Goal: Check status: Check status

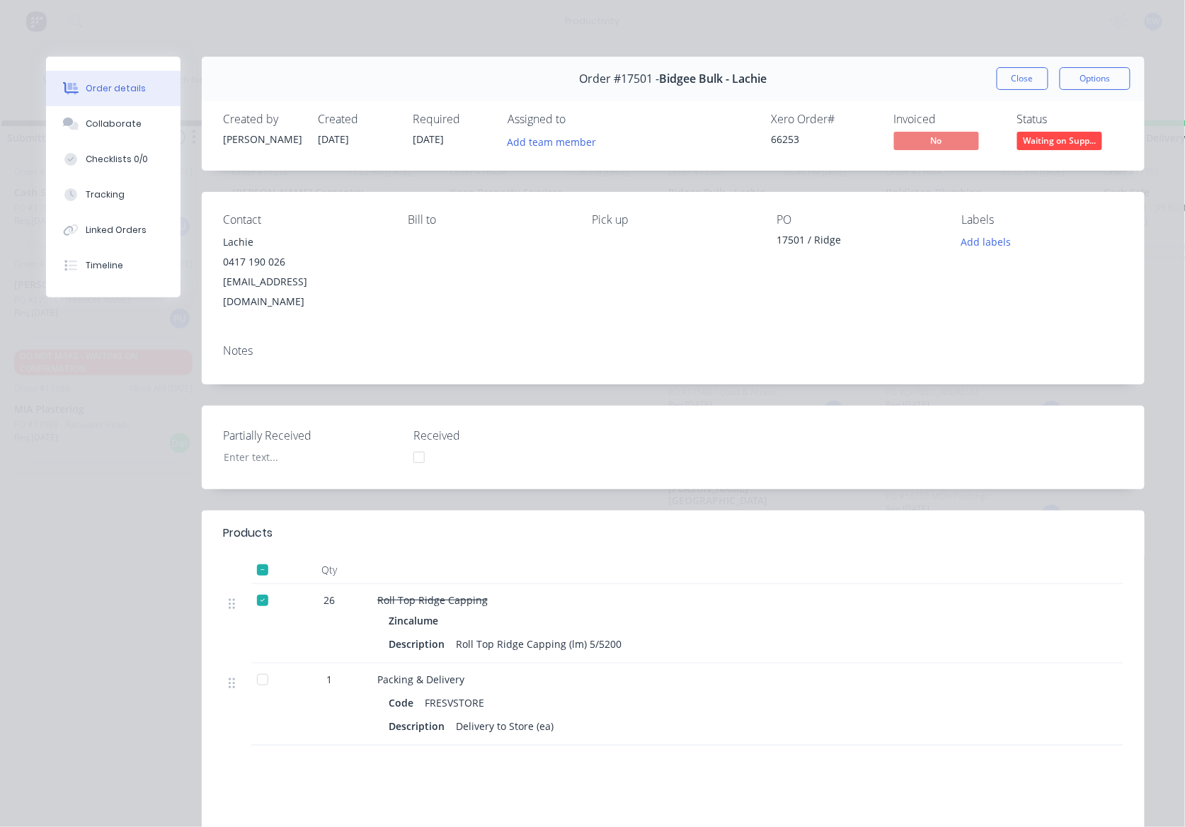
scroll to position [1754, 0]
click at [1049, 139] on span "Waiting on Supp..." at bounding box center [1059, 141] width 85 height 18
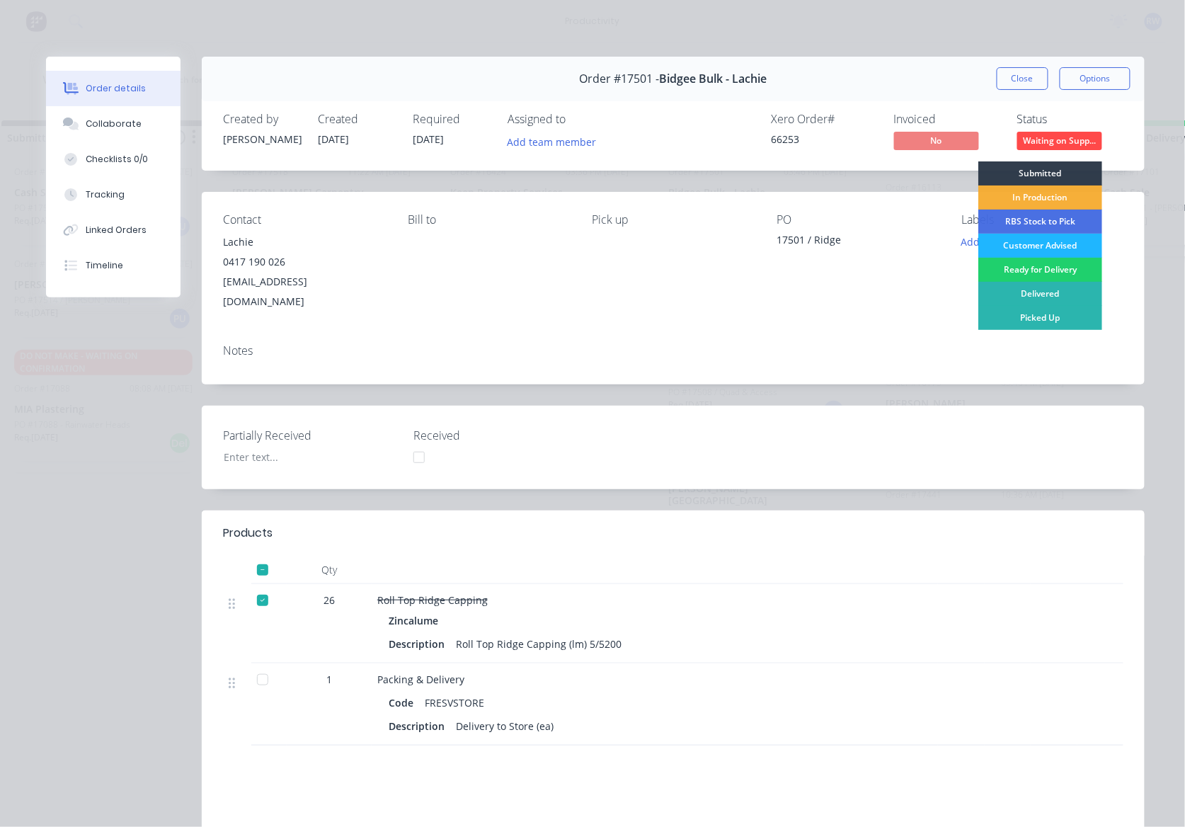
click at [1035, 248] on div "Customer Advised" at bounding box center [1040, 246] width 124 height 24
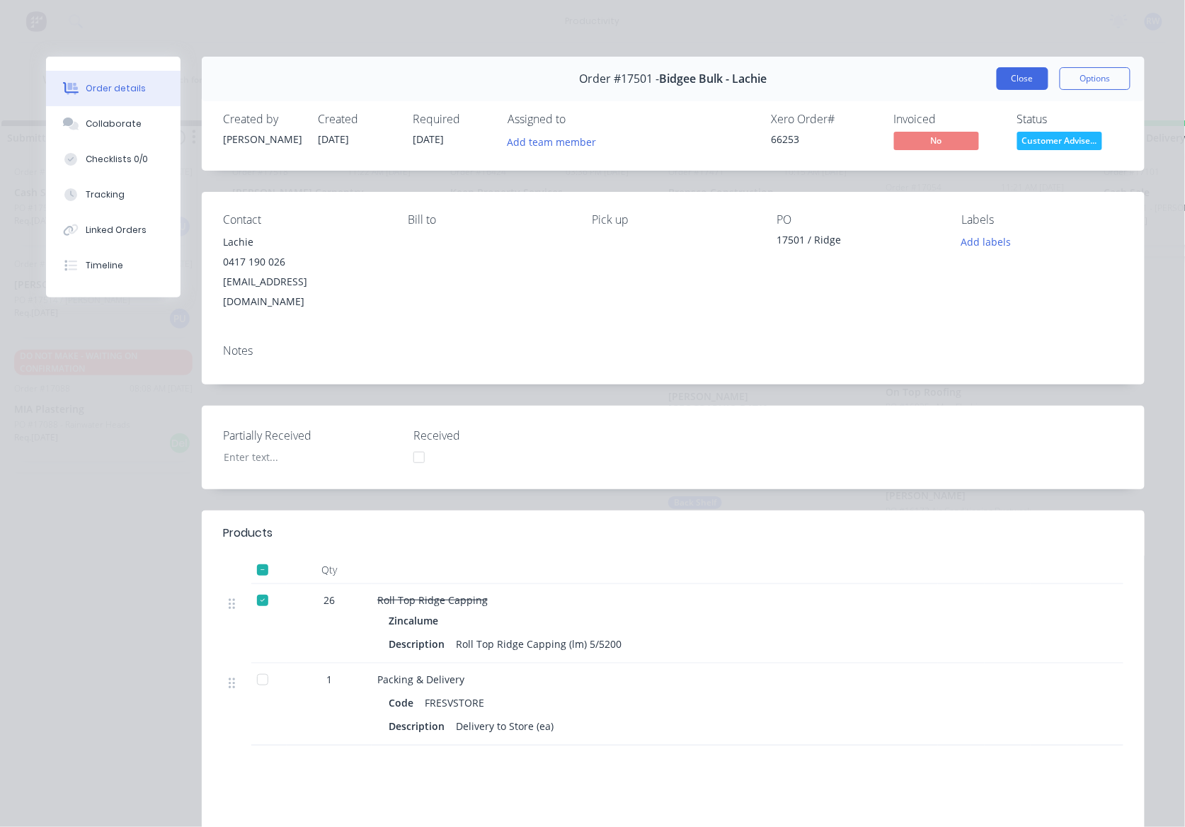
click at [1026, 77] on button "Close" at bounding box center [1023, 78] width 52 height 23
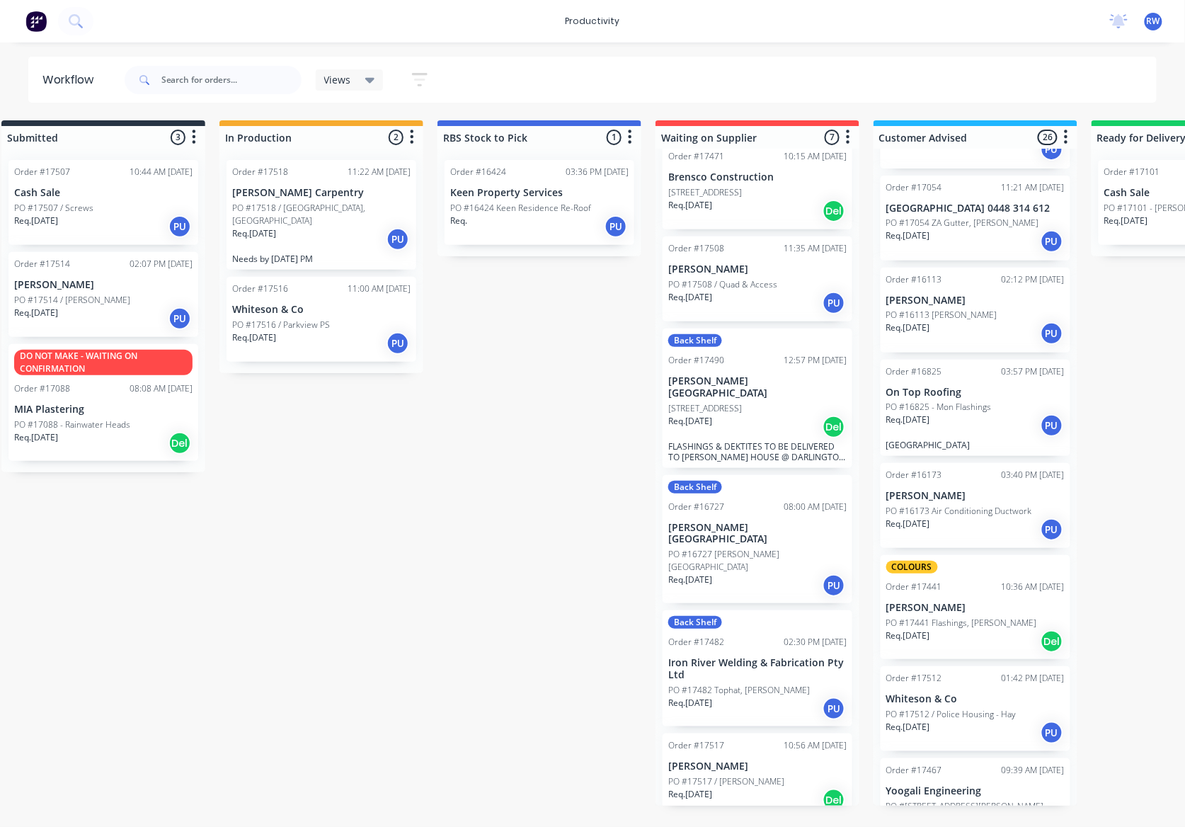
scroll to position [0, 0]
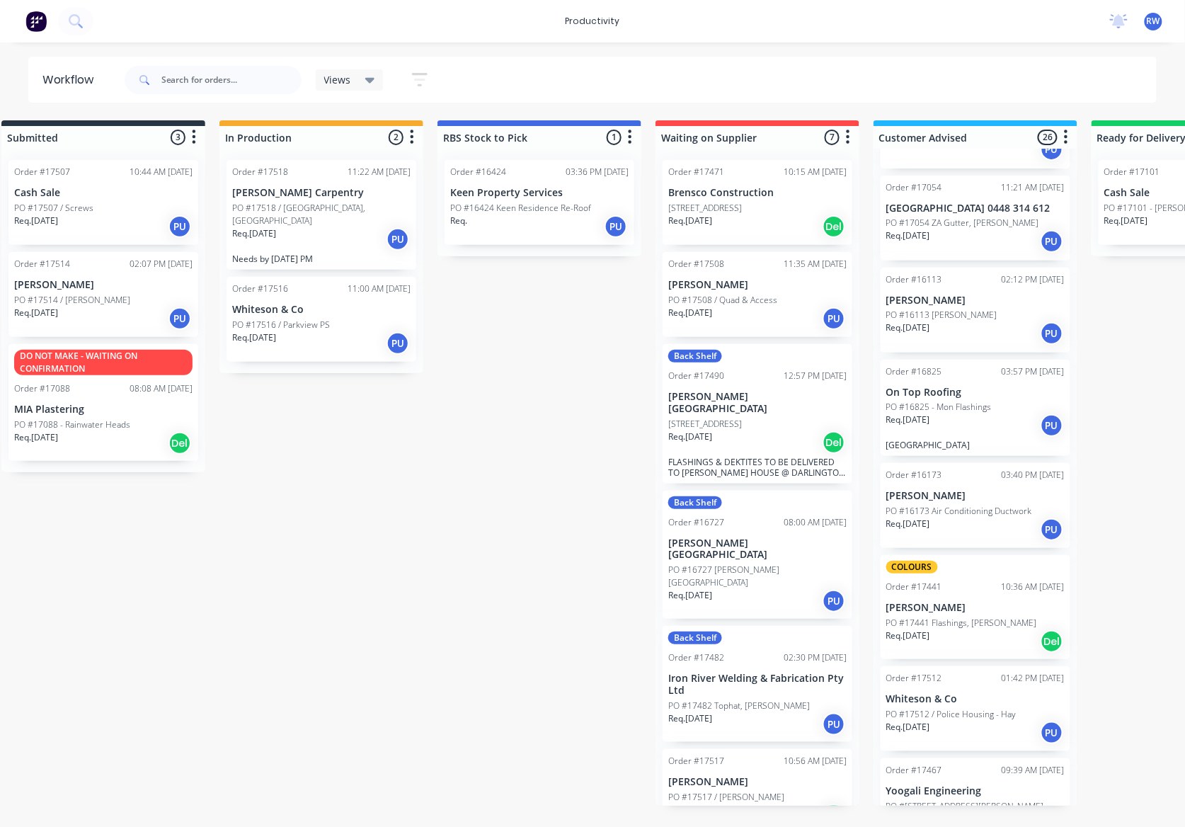
click at [742, 214] on p "[STREET_ADDRESS]" at bounding box center [705, 208] width 74 height 13
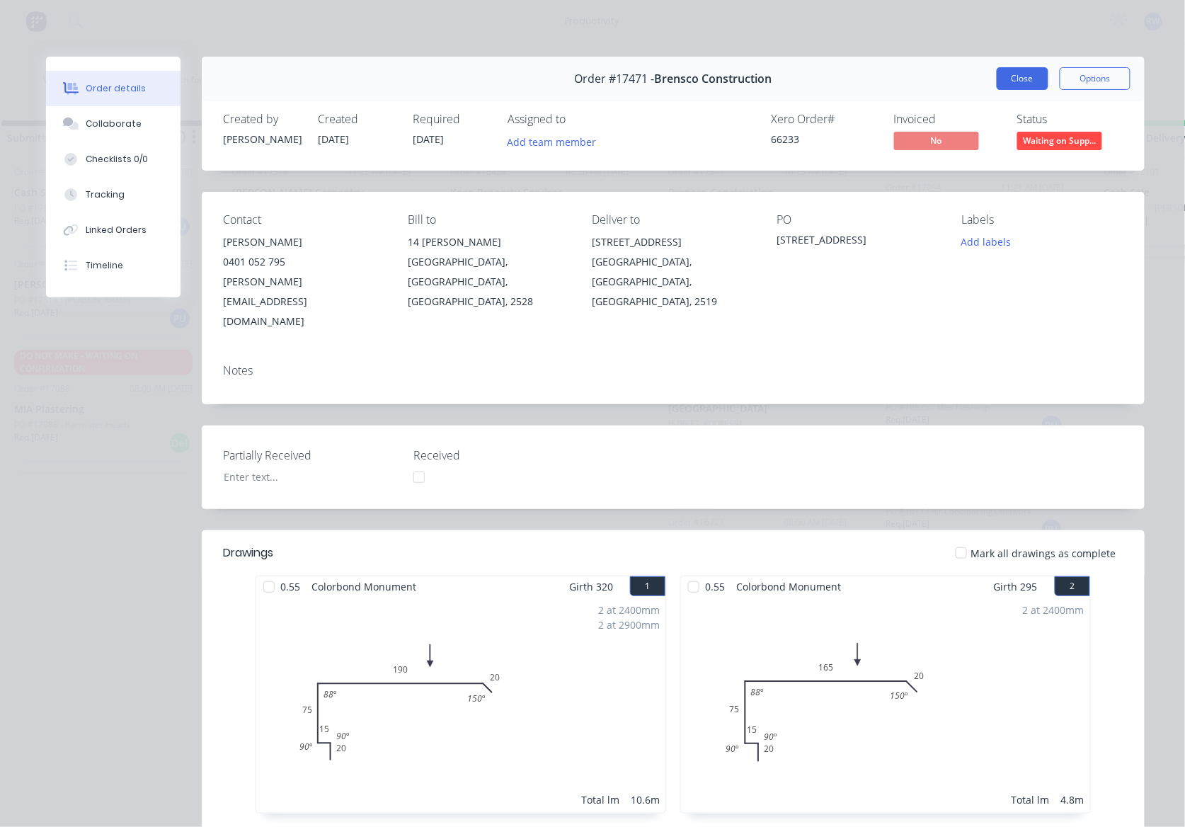
click at [1022, 75] on button "Close" at bounding box center [1023, 78] width 52 height 23
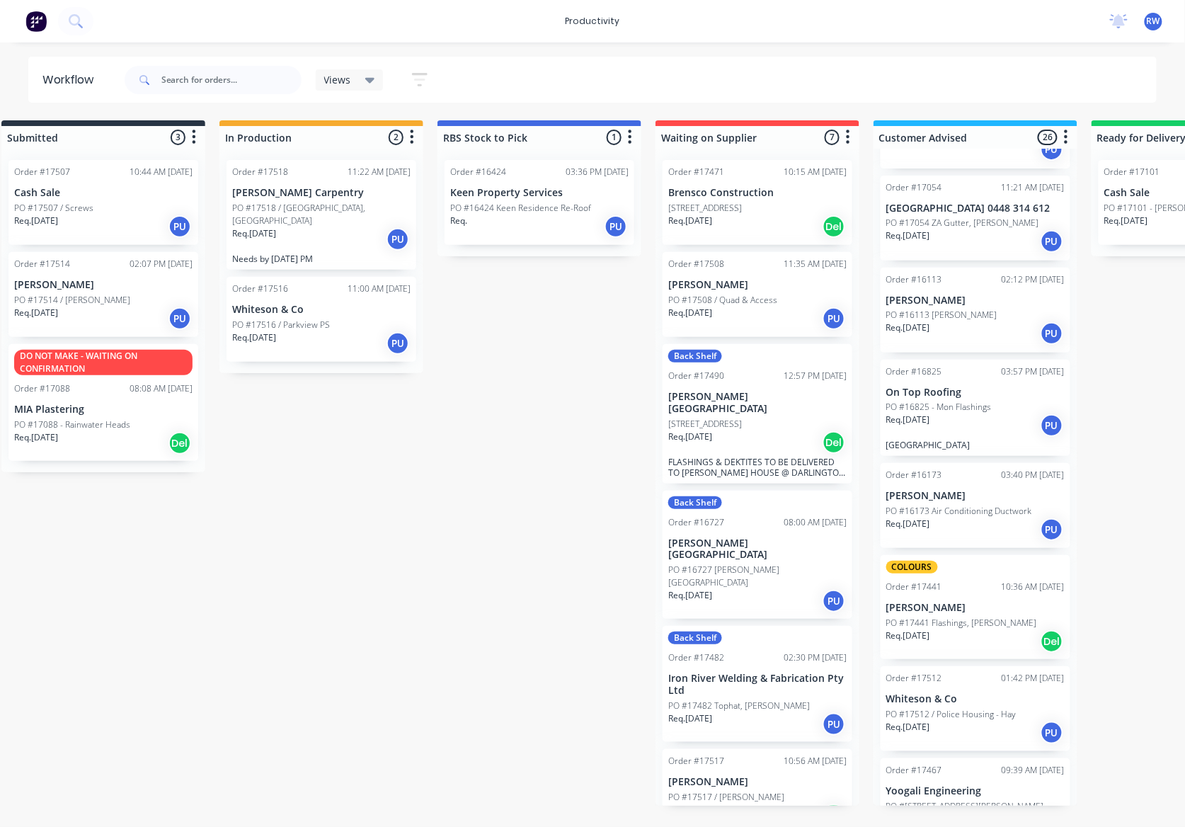
click at [768, 331] on div "Req. 05/09/25 PU" at bounding box center [757, 318] width 178 height 24
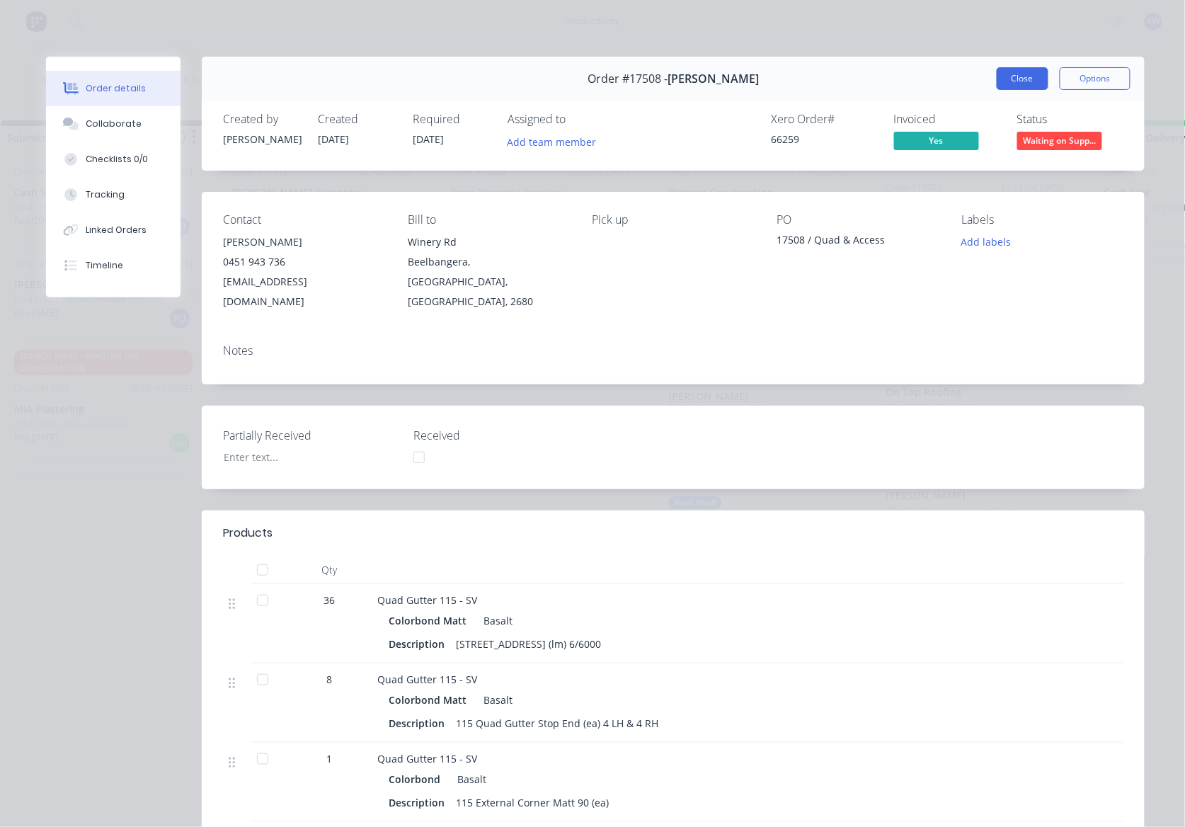
click at [1007, 82] on button "Close" at bounding box center [1023, 78] width 52 height 23
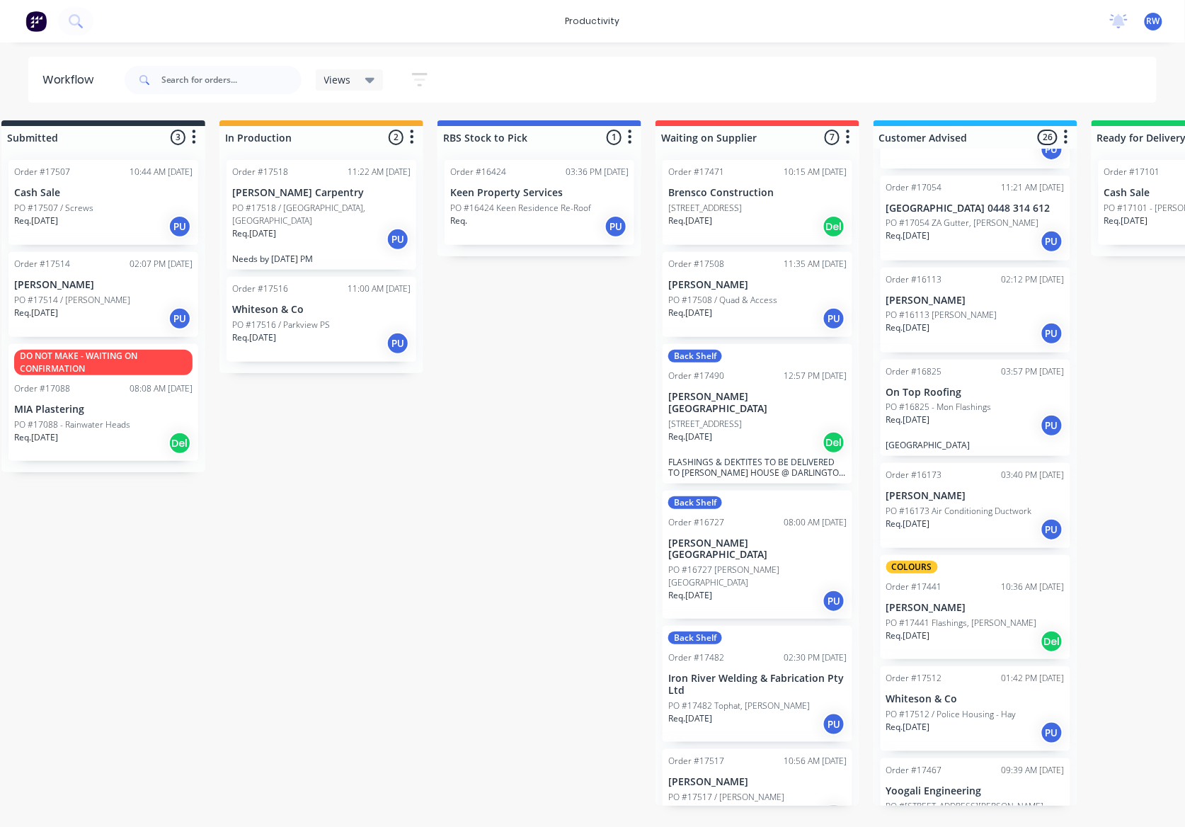
click at [742, 418] on p "[STREET_ADDRESS]" at bounding box center [705, 424] width 74 height 13
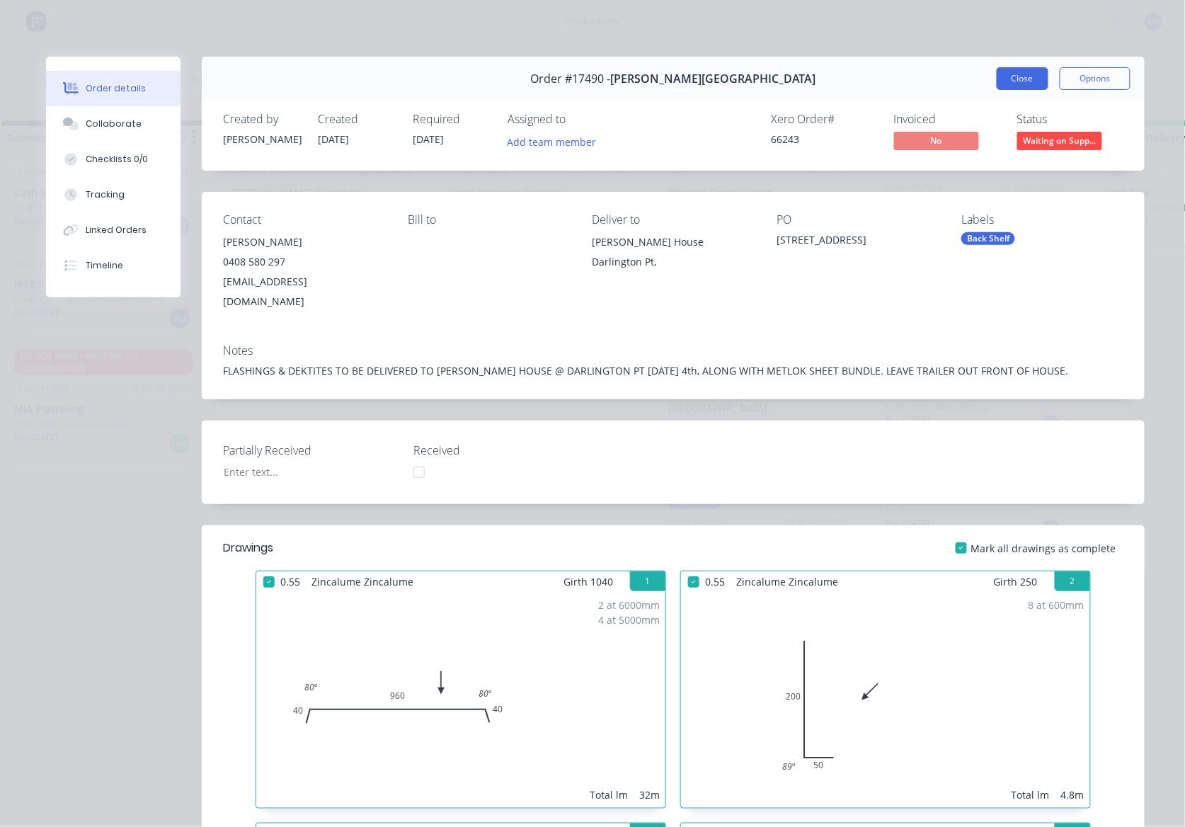
click at [1029, 83] on button "Close" at bounding box center [1023, 78] width 52 height 23
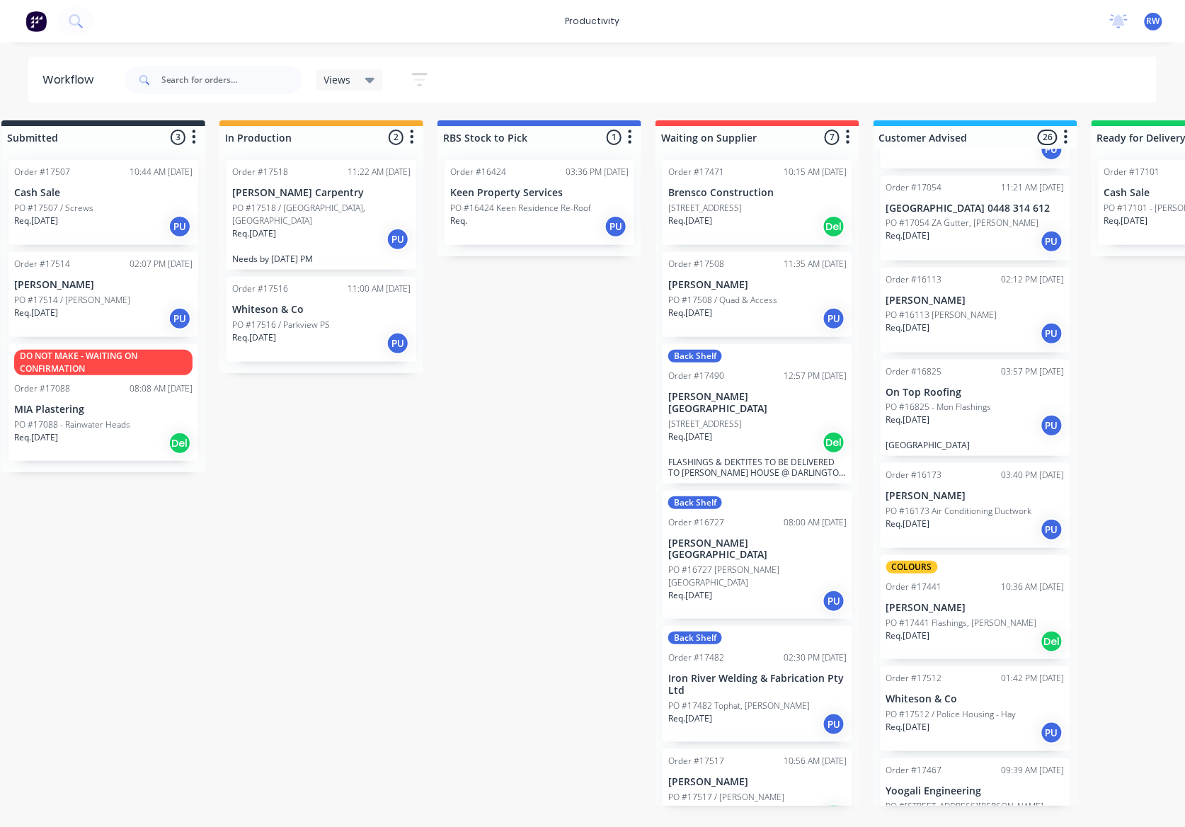
click at [768, 589] on div "Req. 23/04/25 PU" at bounding box center [757, 601] width 178 height 24
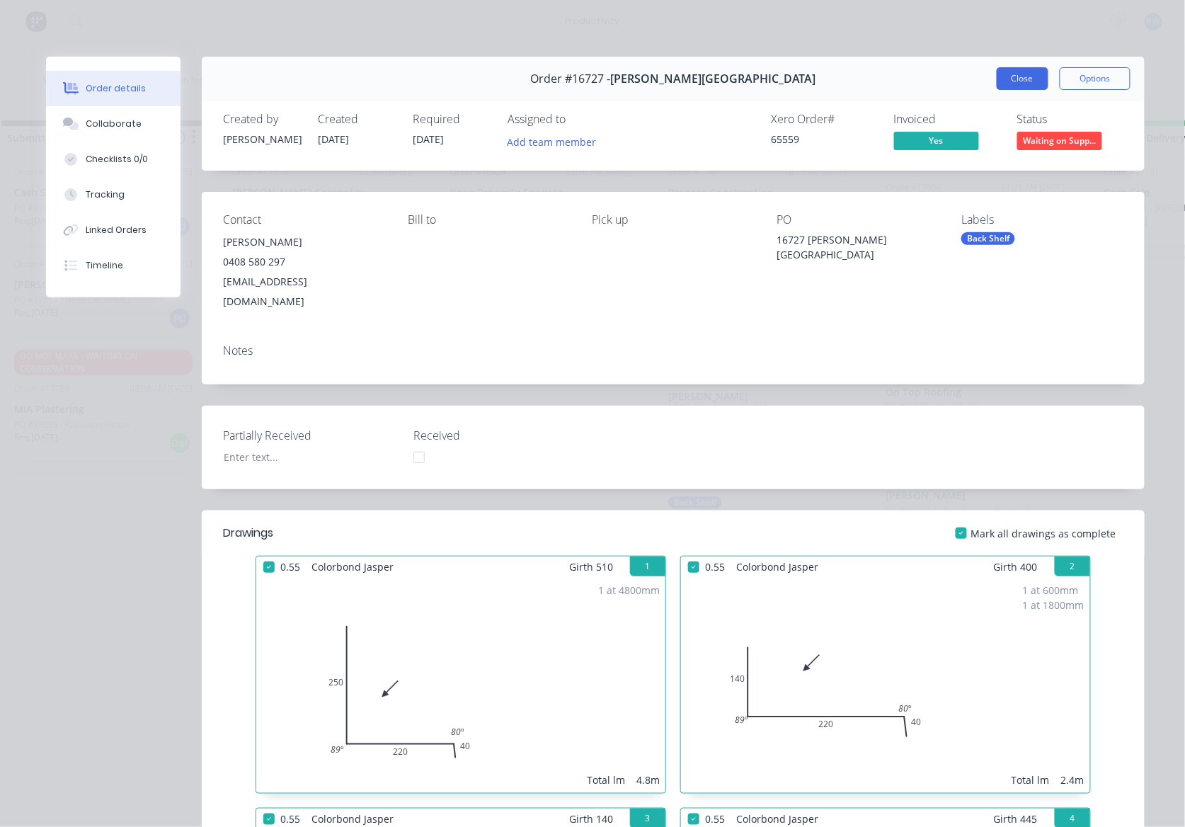
click at [1029, 81] on button "Close" at bounding box center [1023, 78] width 52 height 23
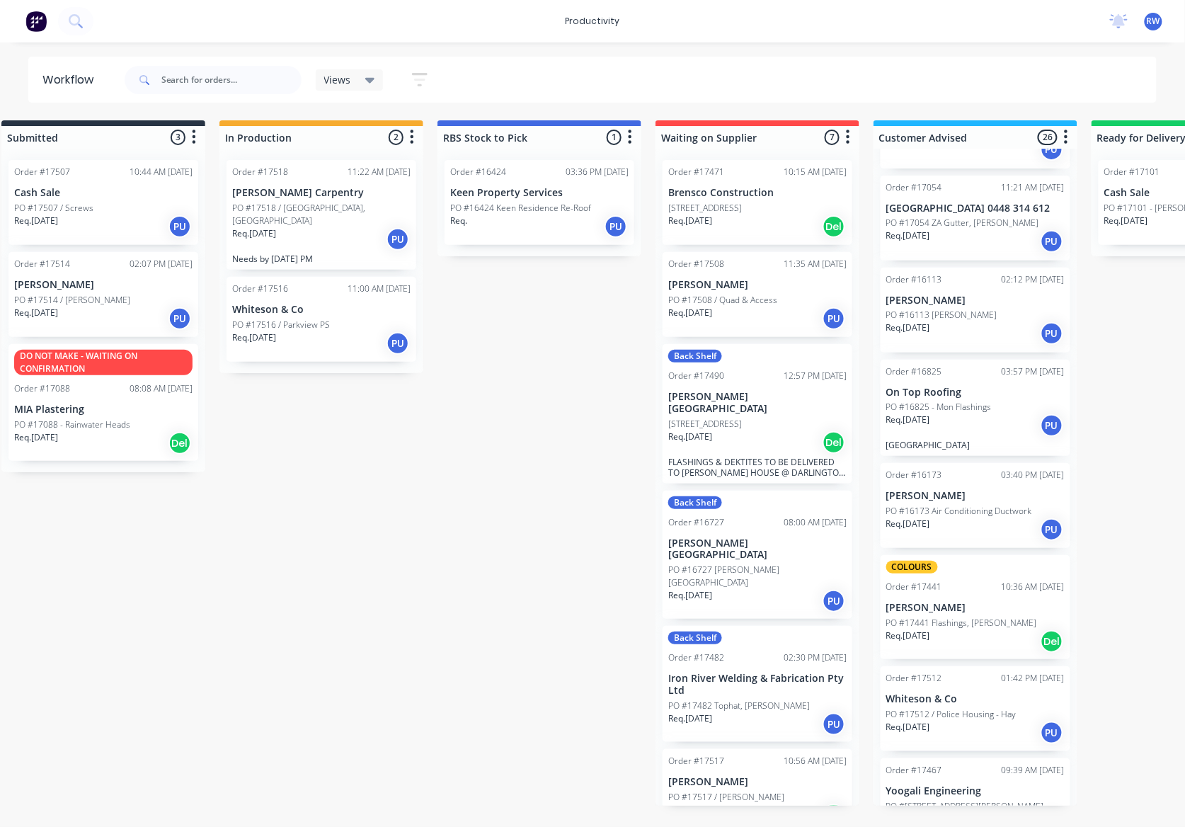
click at [743, 672] on p "Iron River Welding & Fabrication Pty Ltd" at bounding box center [757, 684] width 178 height 24
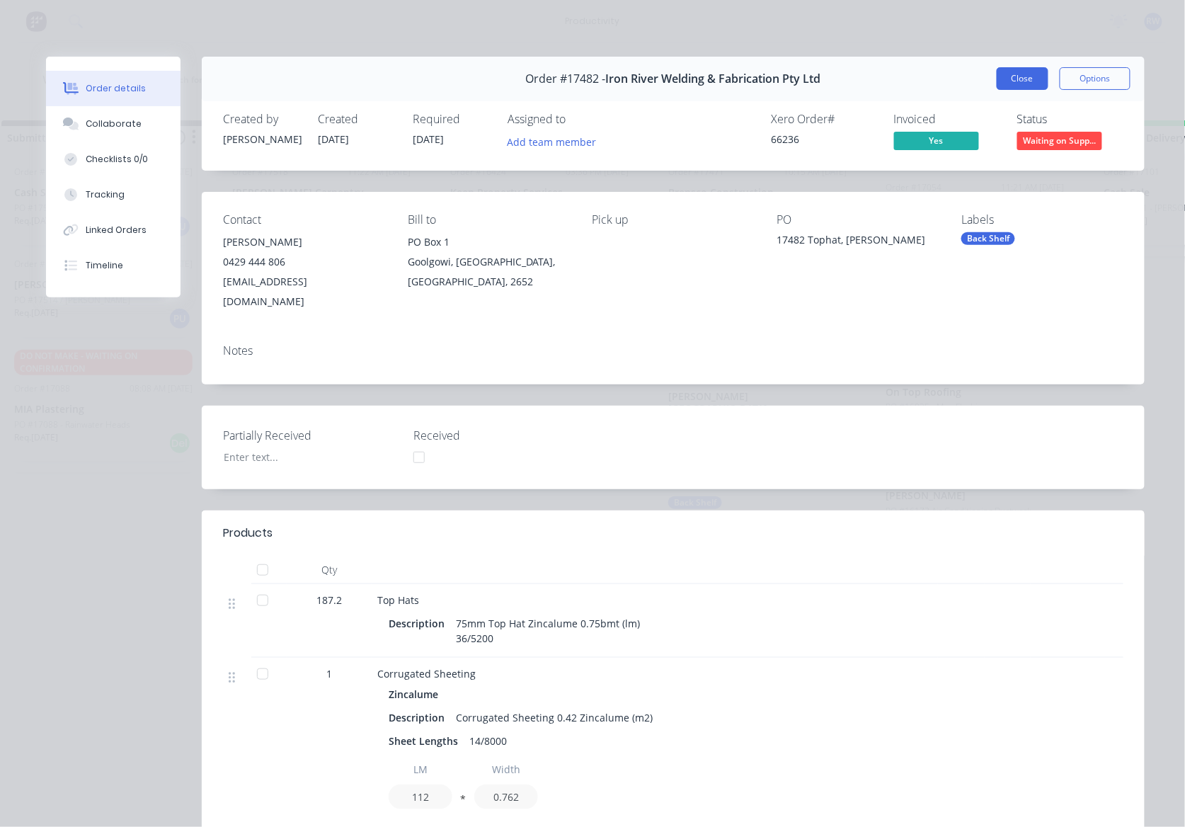
click at [1022, 86] on button "Close" at bounding box center [1023, 78] width 52 height 23
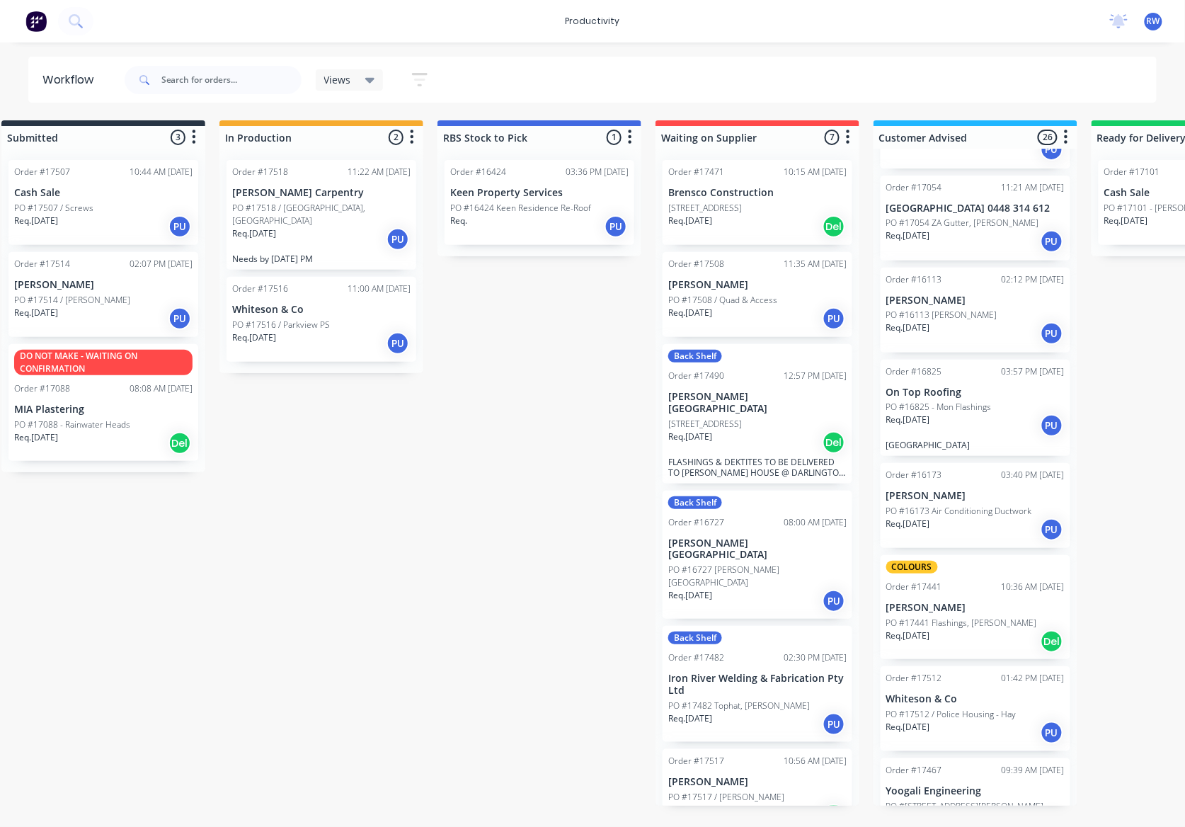
click at [791, 791] on div "PO #17517 / [PERSON_NAME]" at bounding box center [757, 797] width 178 height 13
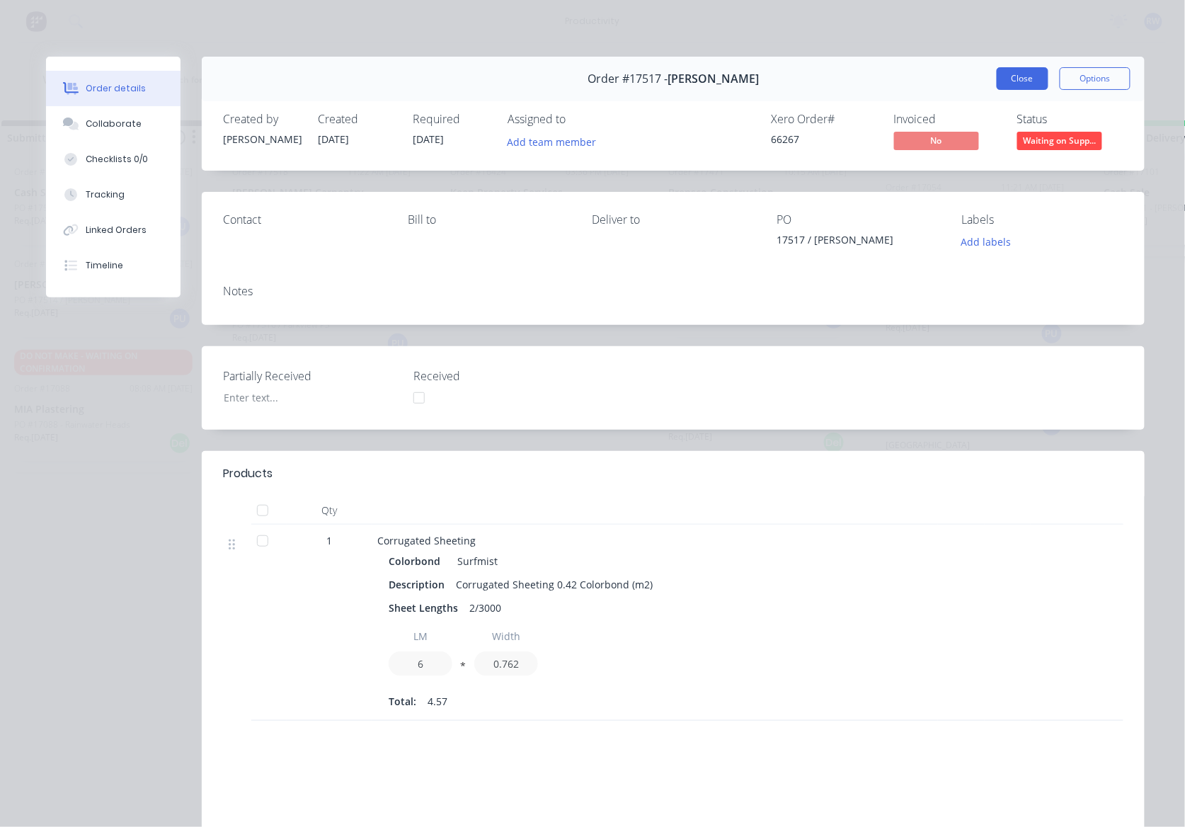
click at [1034, 71] on button "Close" at bounding box center [1023, 78] width 52 height 23
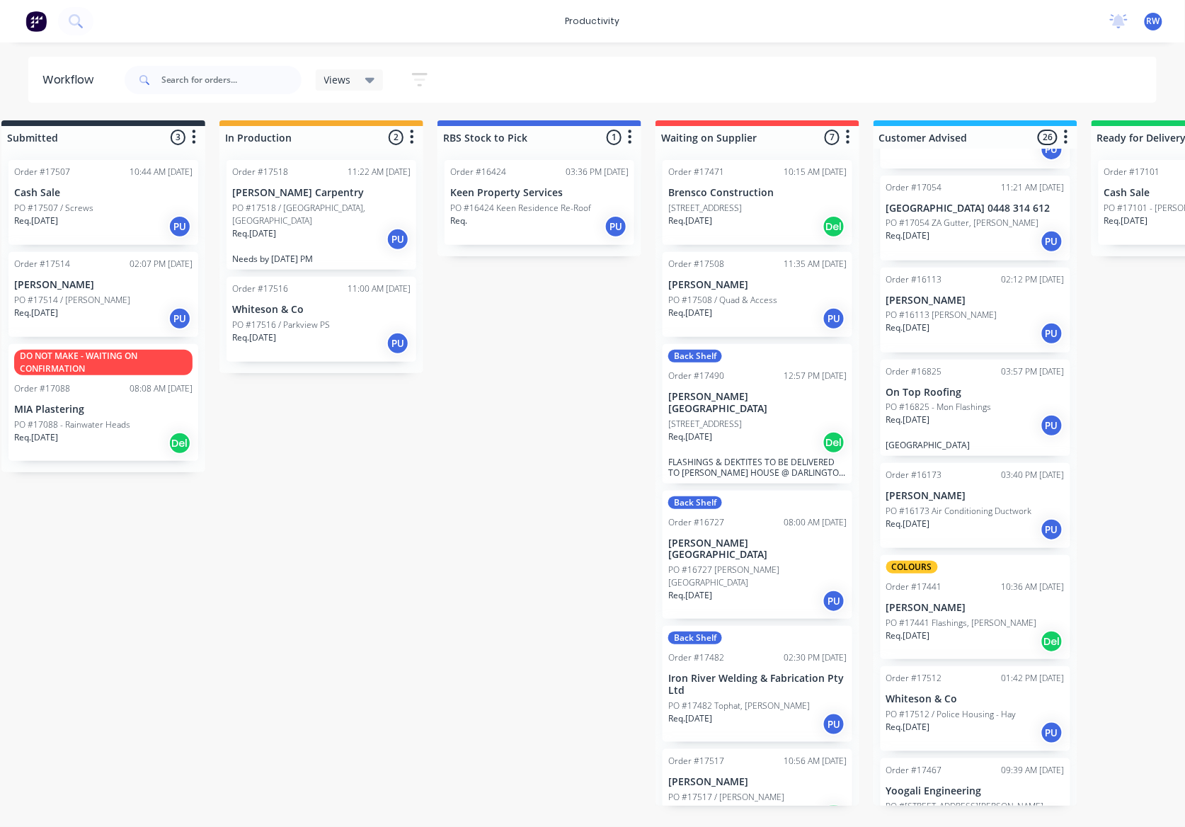
click at [114, 300] on div "PO #17514 / [PERSON_NAME]" at bounding box center [103, 300] width 178 height 13
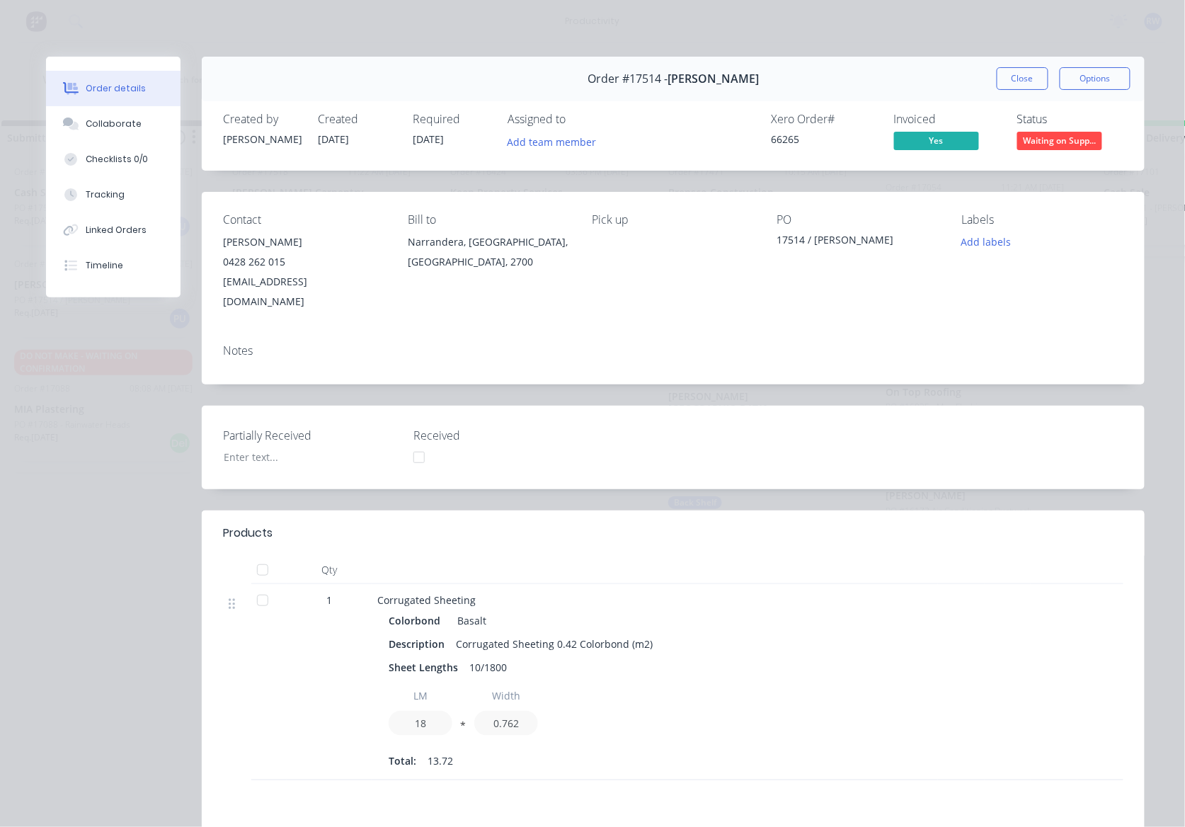
click at [249, 587] on div at bounding box center [262, 600] width 28 height 28
click at [1069, 133] on span "Waiting on Supp..." at bounding box center [1059, 141] width 85 height 18
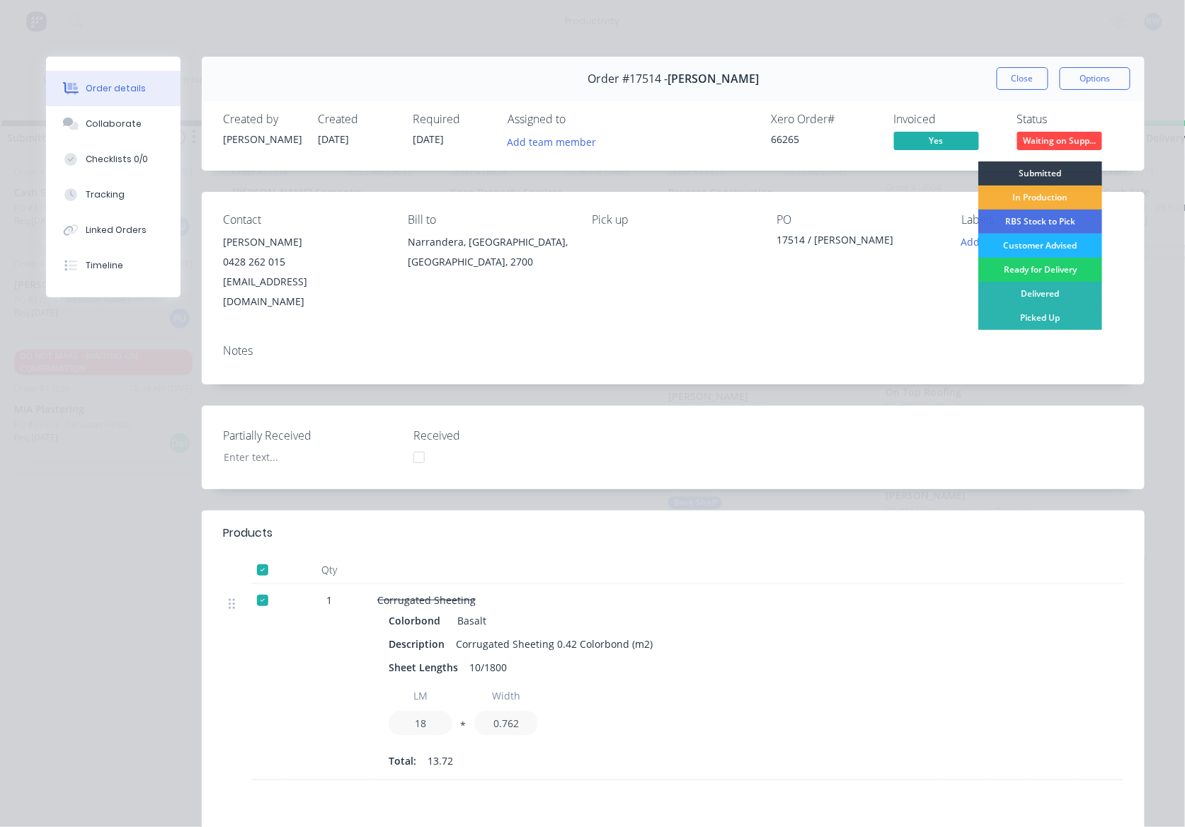
click at [1059, 244] on div "Customer Advised" at bounding box center [1040, 246] width 124 height 24
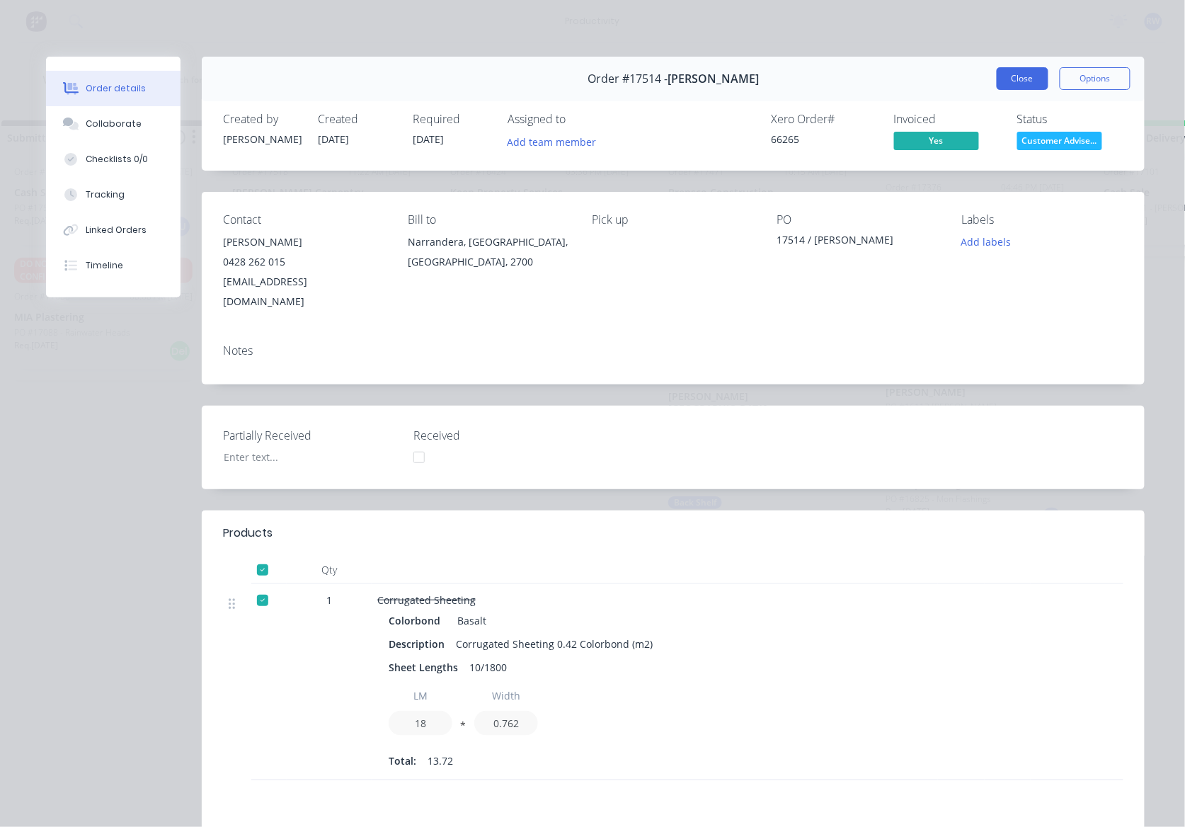
click at [998, 77] on button "Close" at bounding box center [1023, 78] width 52 height 23
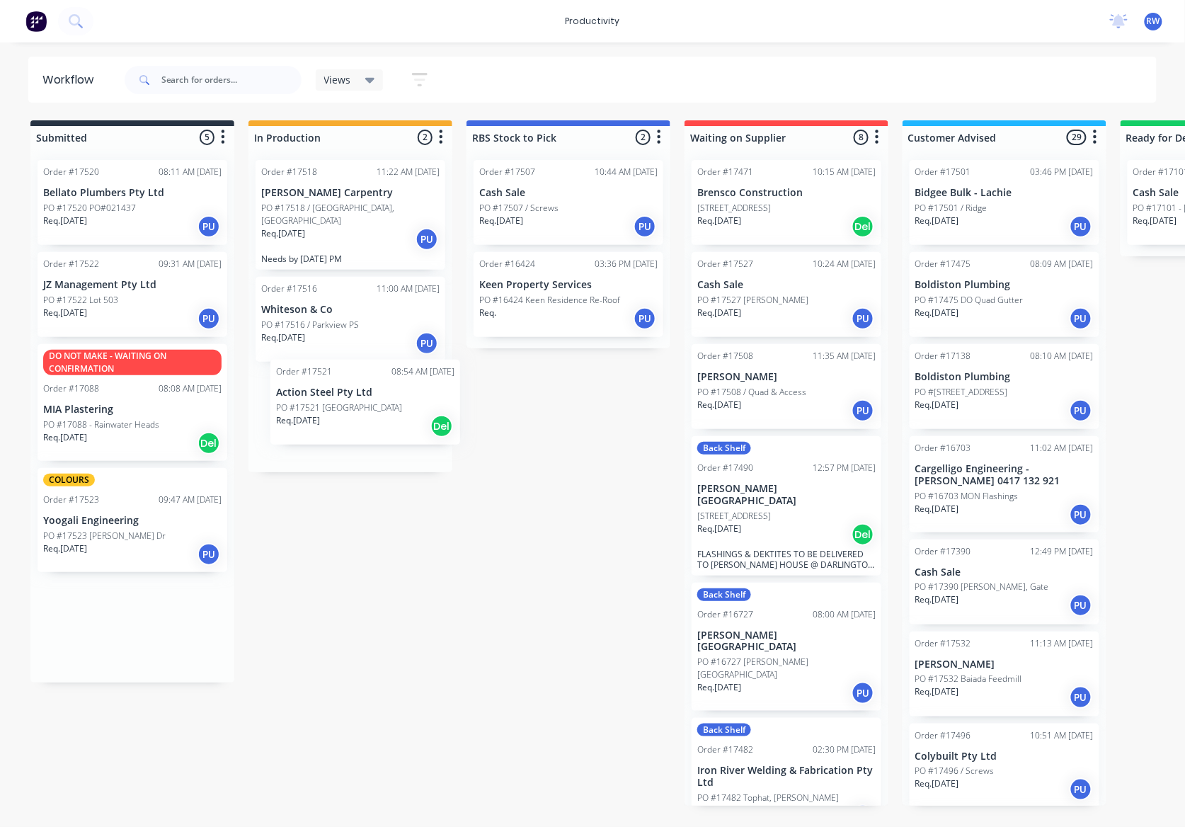
drag, startPoint x: 119, startPoint y: 207, endPoint x: 360, endPoint y: 419, distance: 321.5
click at [360, 419] on div "Submitted 5 Sort By Created date Required date Order number Customer name Most …" at bounding box center [861, 462] width 1745 height 685
click at [345, 234] on div "Req. 10/09/25 PU" at bounding box center [350, 239] width 178 height 24
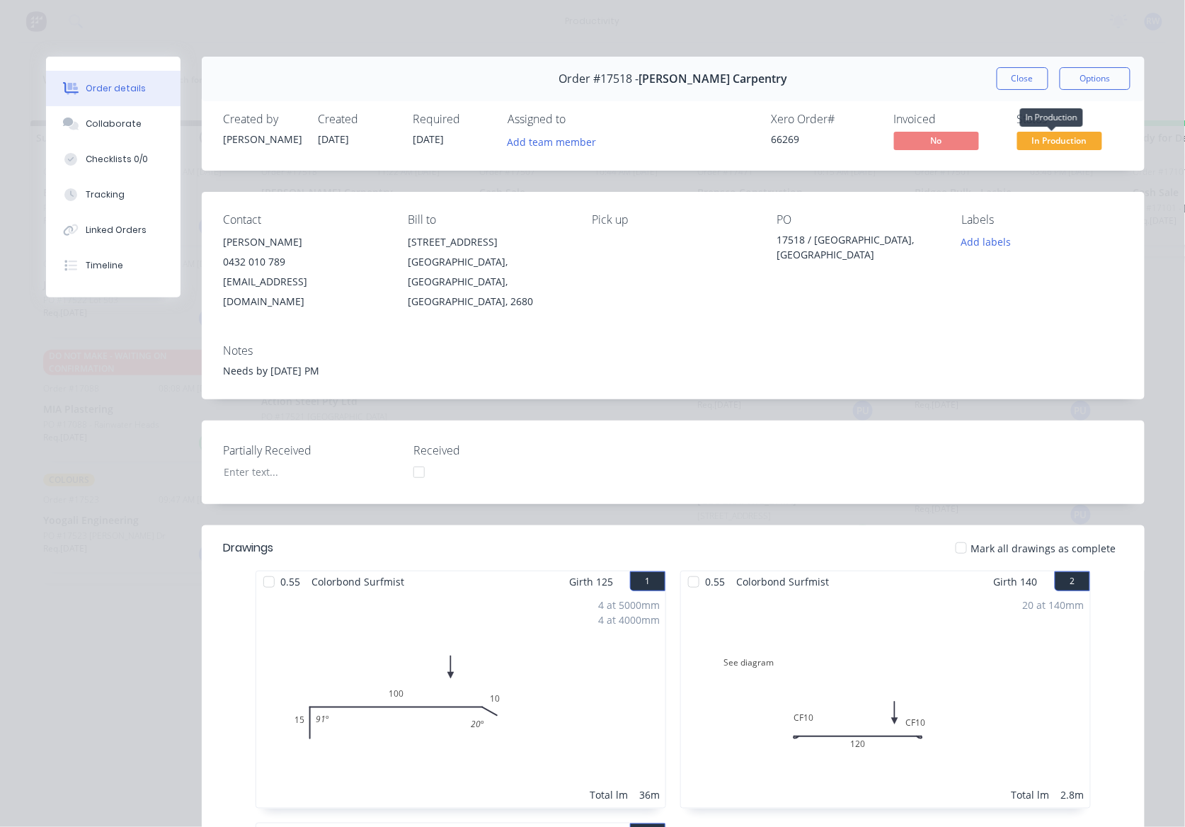
click at [1053, 147] on span "In Production" at bounding box center [1059, 141] width 85 height 18
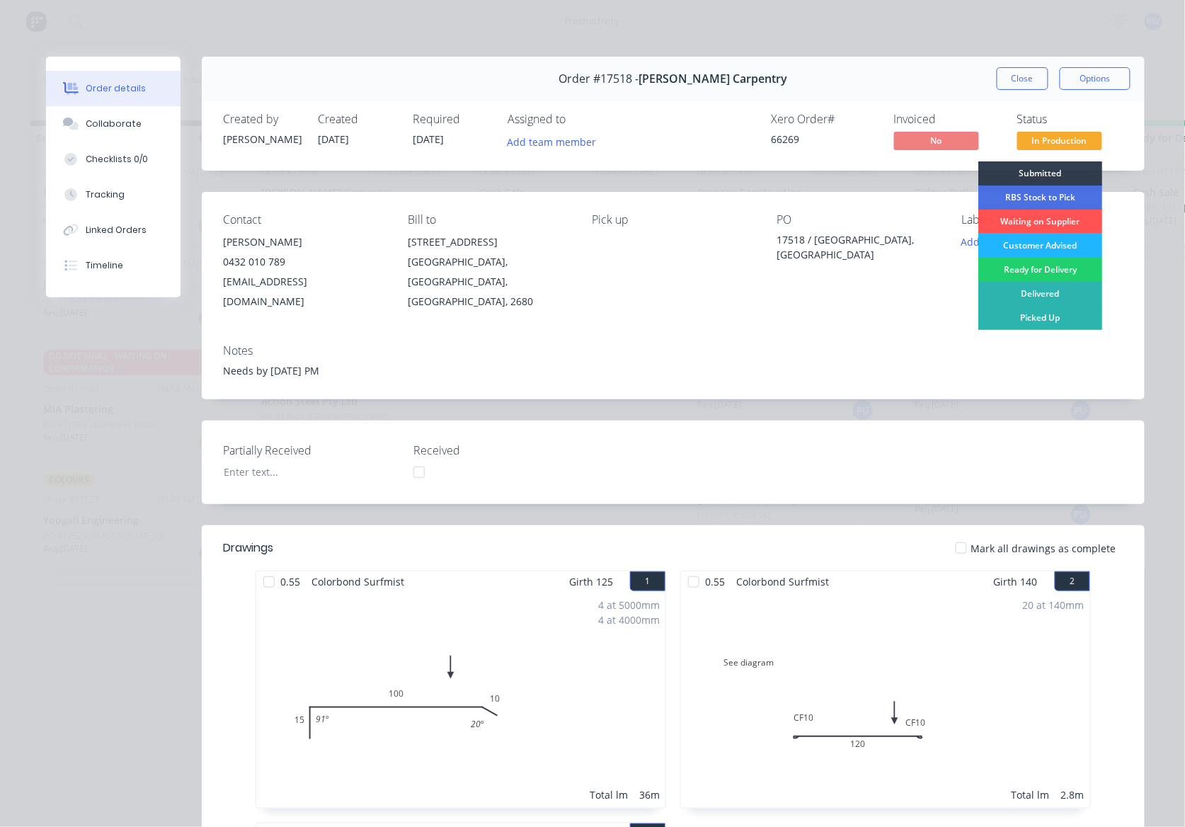
click at [1045, 243] on div "Customer Advised" at bounding box center [1040, 246] width 124 height 24
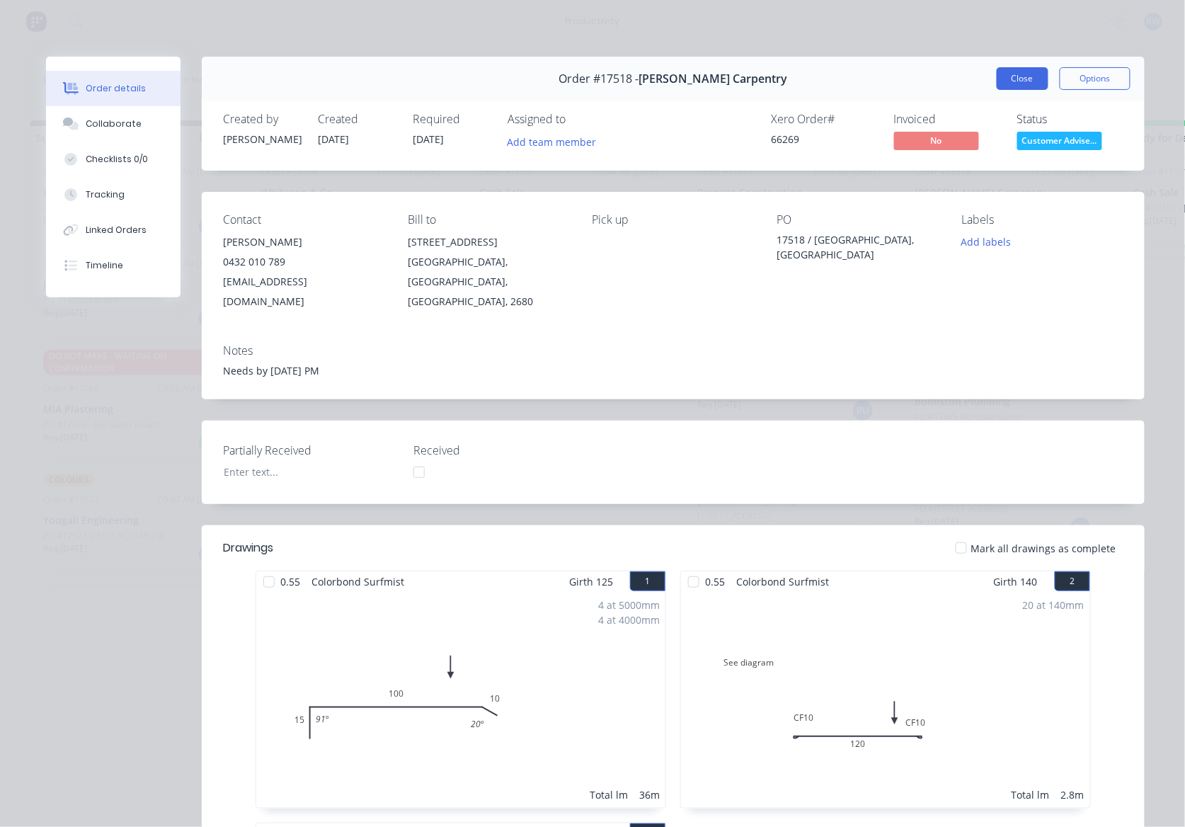
click at [1028, 69] on button "Close" at bounding box center [1023, 78] width 52 height 23
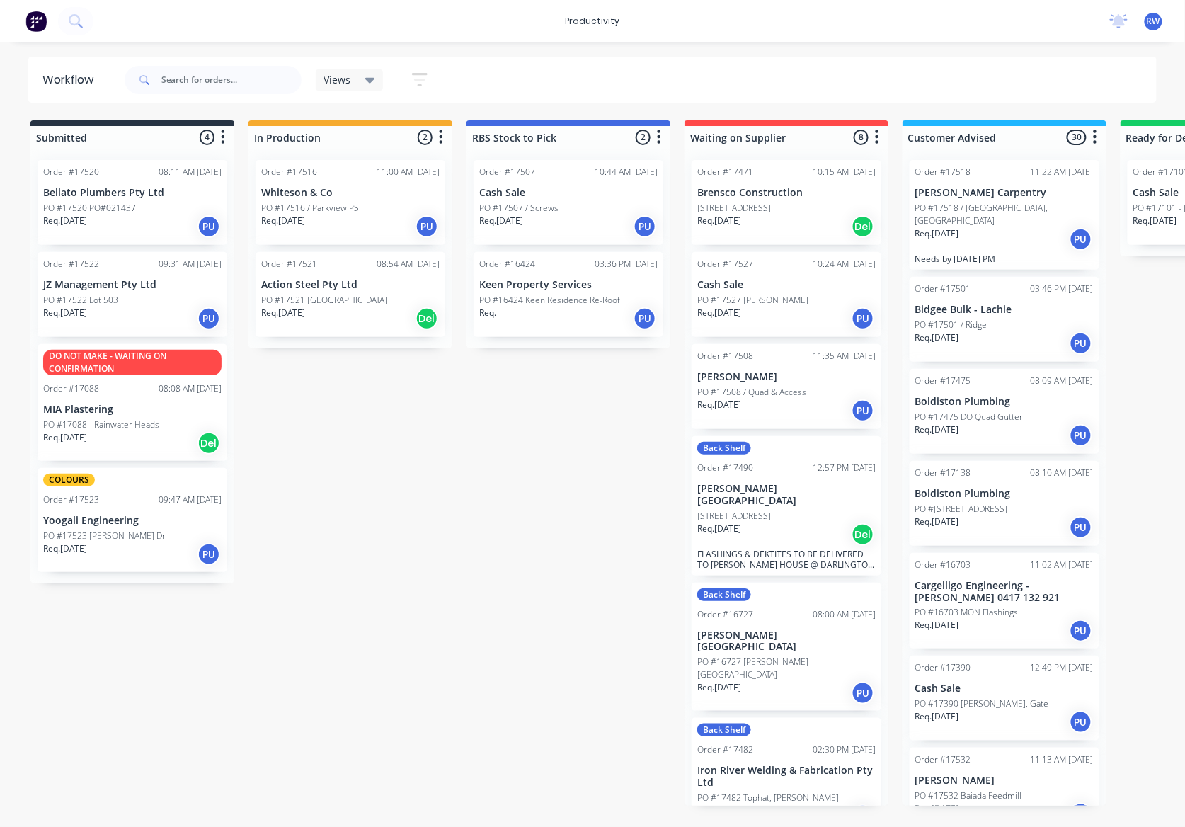
click at [326, 227] on div "Req. 08/09/25 PU" at bounding box center [350, 226] width 178 height 24
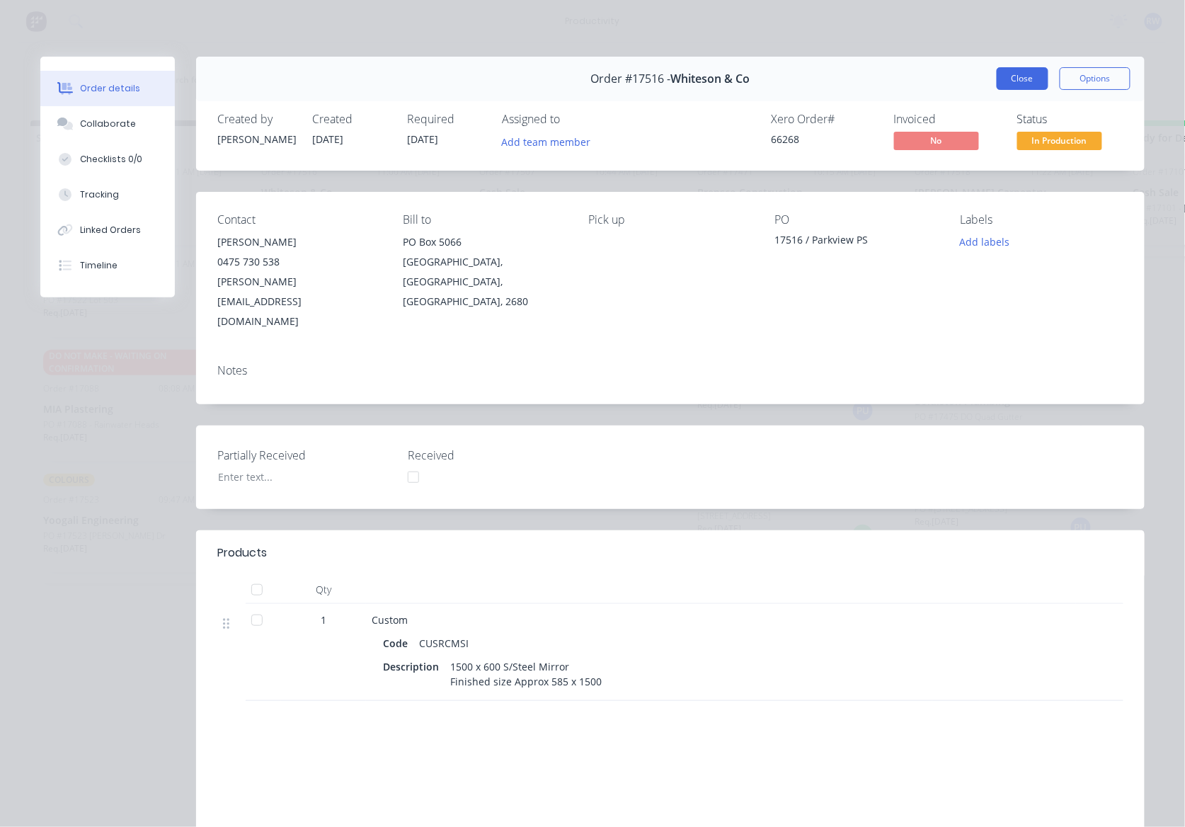
click at [1011, 75] on button "Close" at bounding box center [1023, 78] width 52 height 23
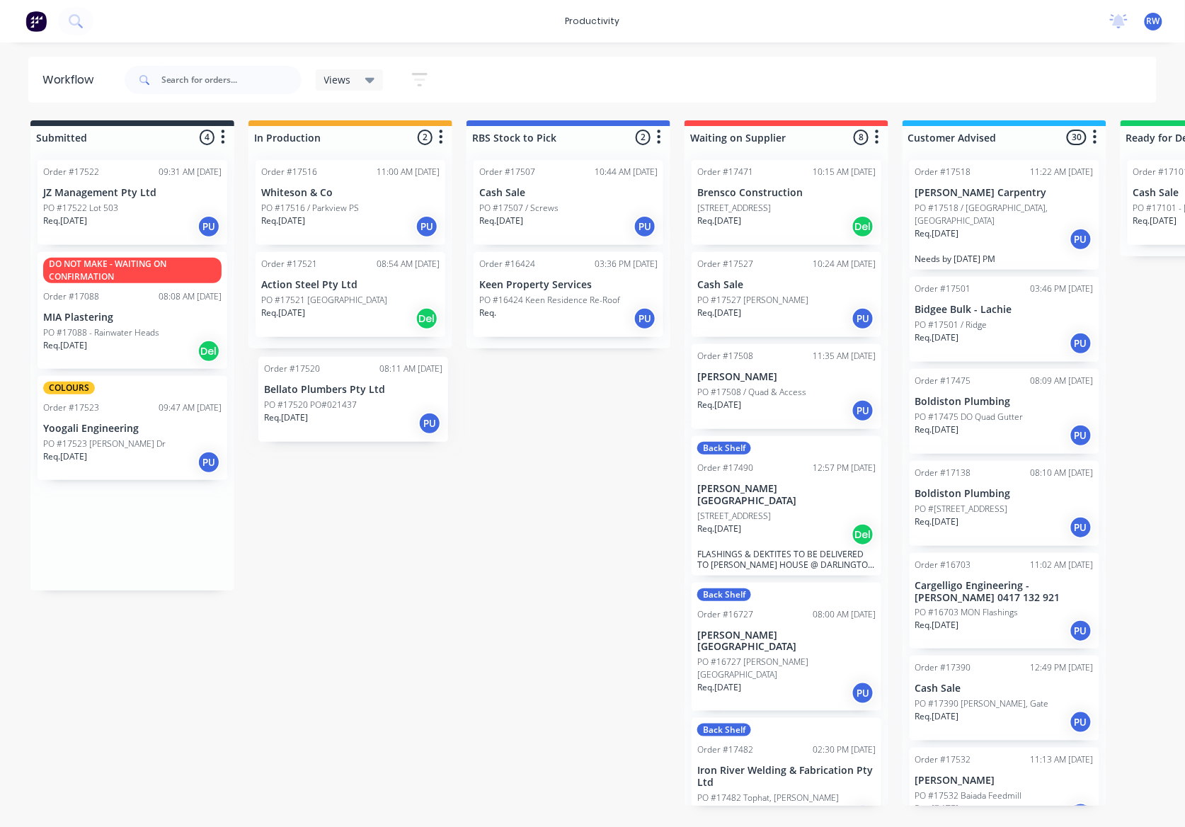
drag, startPoint x: 113, startPoint y: 210, endPoint x: 340, endPoint y: 418, distance: 307.6
click at [340, 418] on div "Submitted 4 Sort By Created date Required date Order number Customer name Most …" at bounding box center [861, 462] width 1745 height 685
drag, startPoint x: 84, startPoint y: 205, endPoint x: 343, endPoint y: 403, distance: 325.7
click at [343, 403] on div "Submitted 4 Sort By Created date Required date Order number Customer name Most …" at bounding box center [861, 462] width 1745 height 685
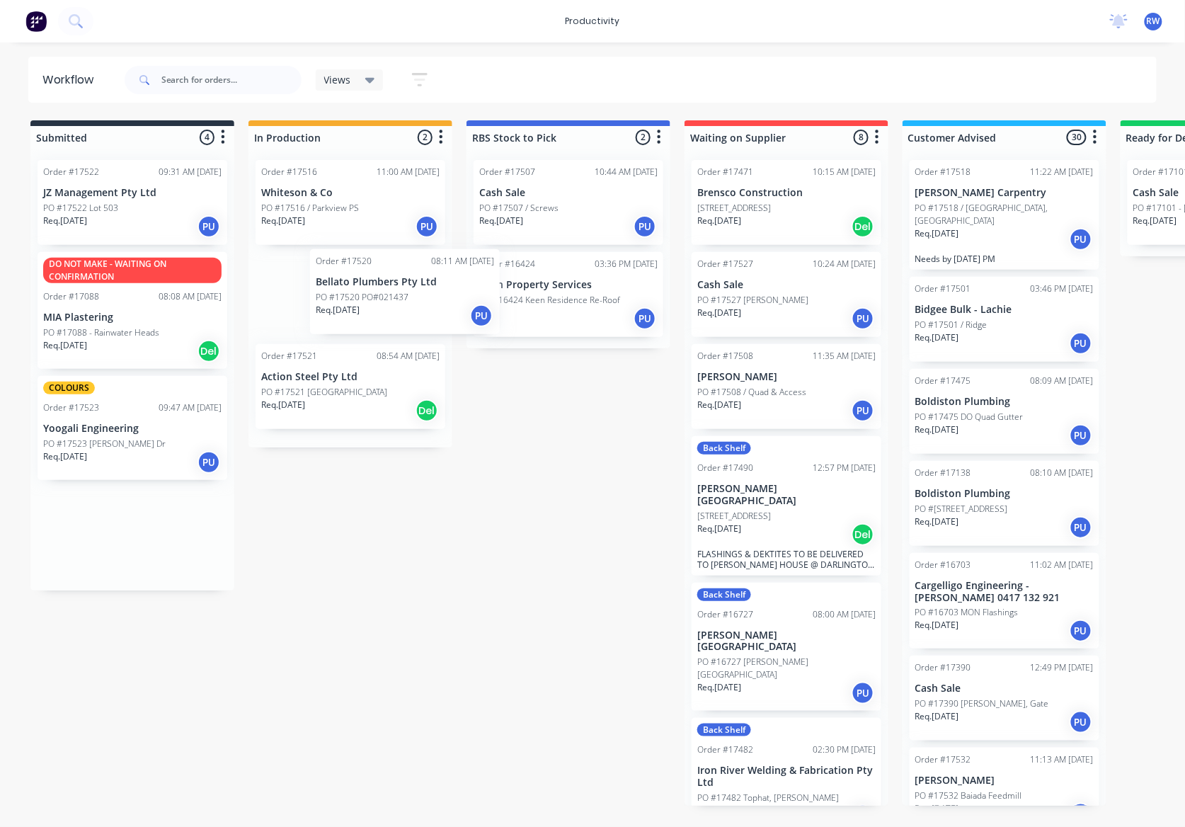
drag, startPoint x: 99, startPoint y: 179, endPoint x: 377, endPoint y: 272, distance: 292.5
click at [377, 272] on div "Submitted 4 Sort By Created date Required date Order number Customer name Most …" at bounding box center [861, 462] width 1745 height 685
click at [123, 187] on p "JZ Management Pty Ltd" at bounding box center [132, 193] width 178 height 12
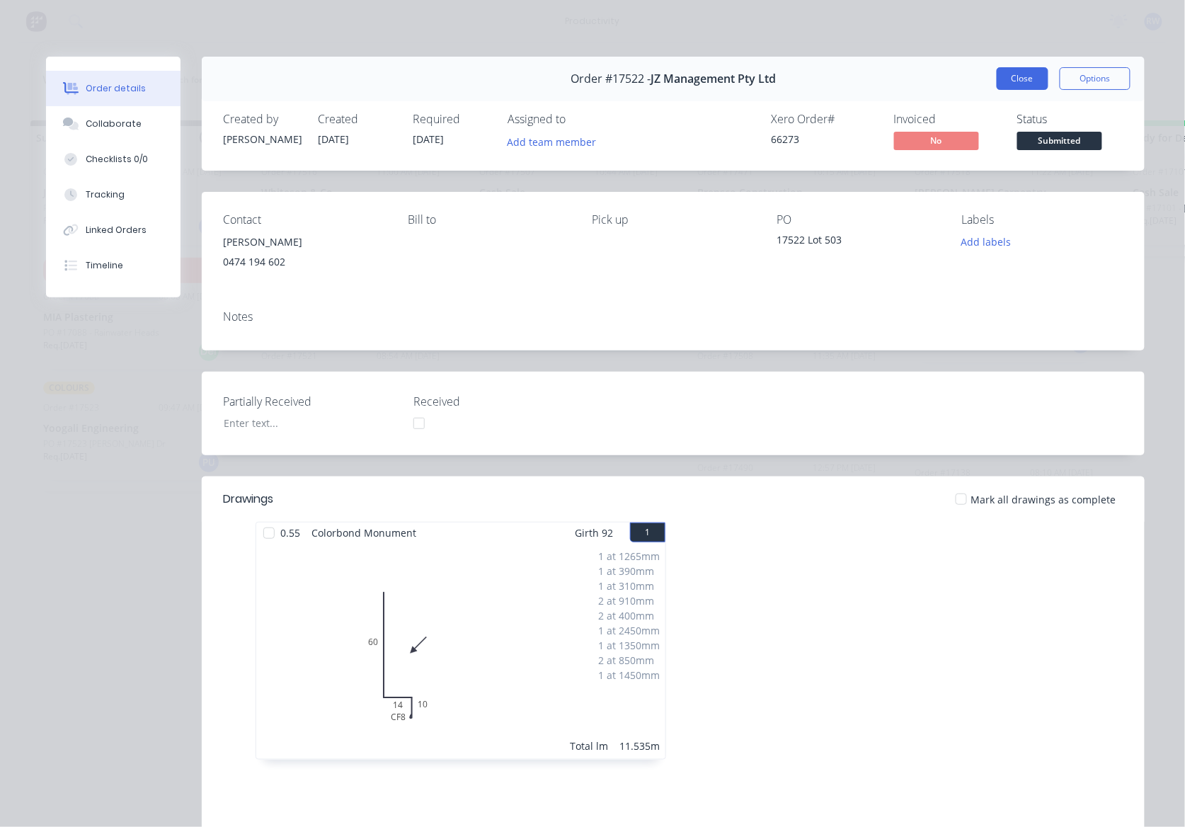
click at [1029, 77] on button "Close" at bounding box center [1023, 78] width 52 height 23
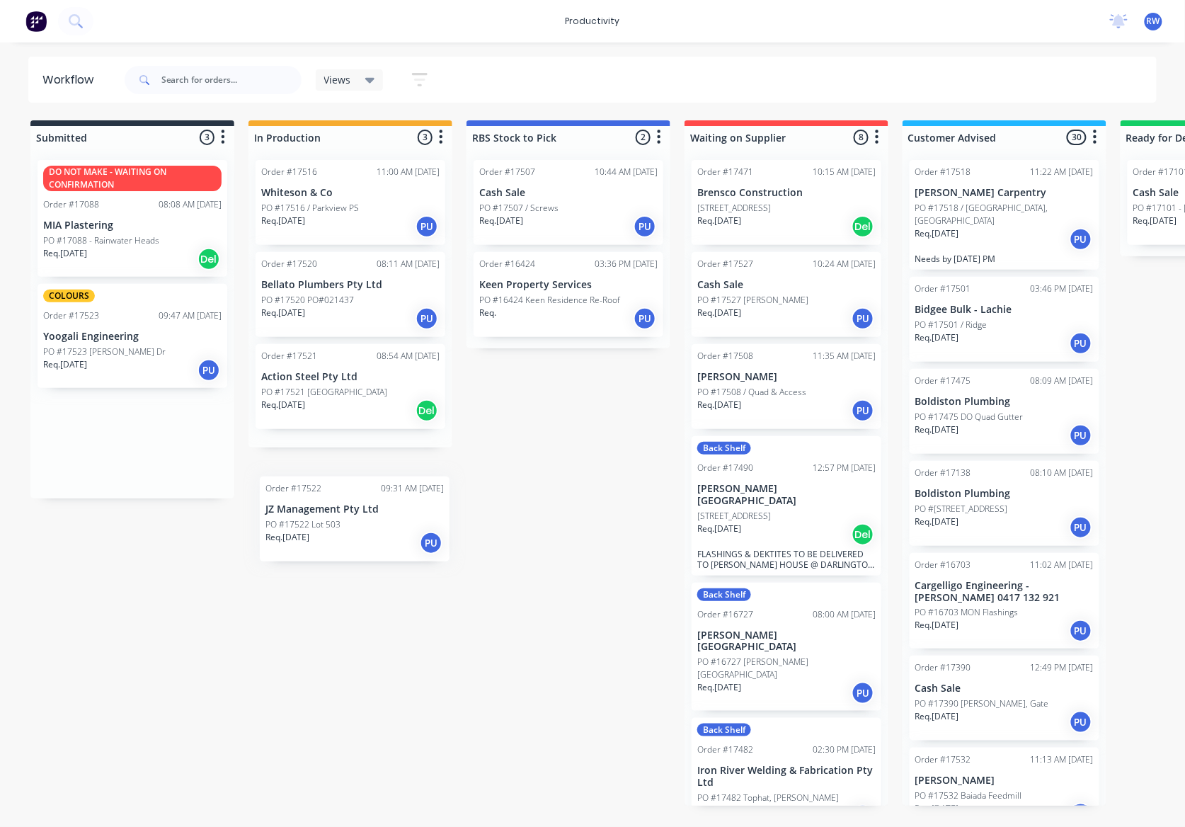
drag, startPoint x: 165, startPoint y: 217, endPoint x: 400, endPoint y: 552, distance: 409.6
click at [400, 552] on div "Submitted 3 Sort By Created date Required date Order number Customer name Most …" at bounding box center [861, 462] width 1745 height 685
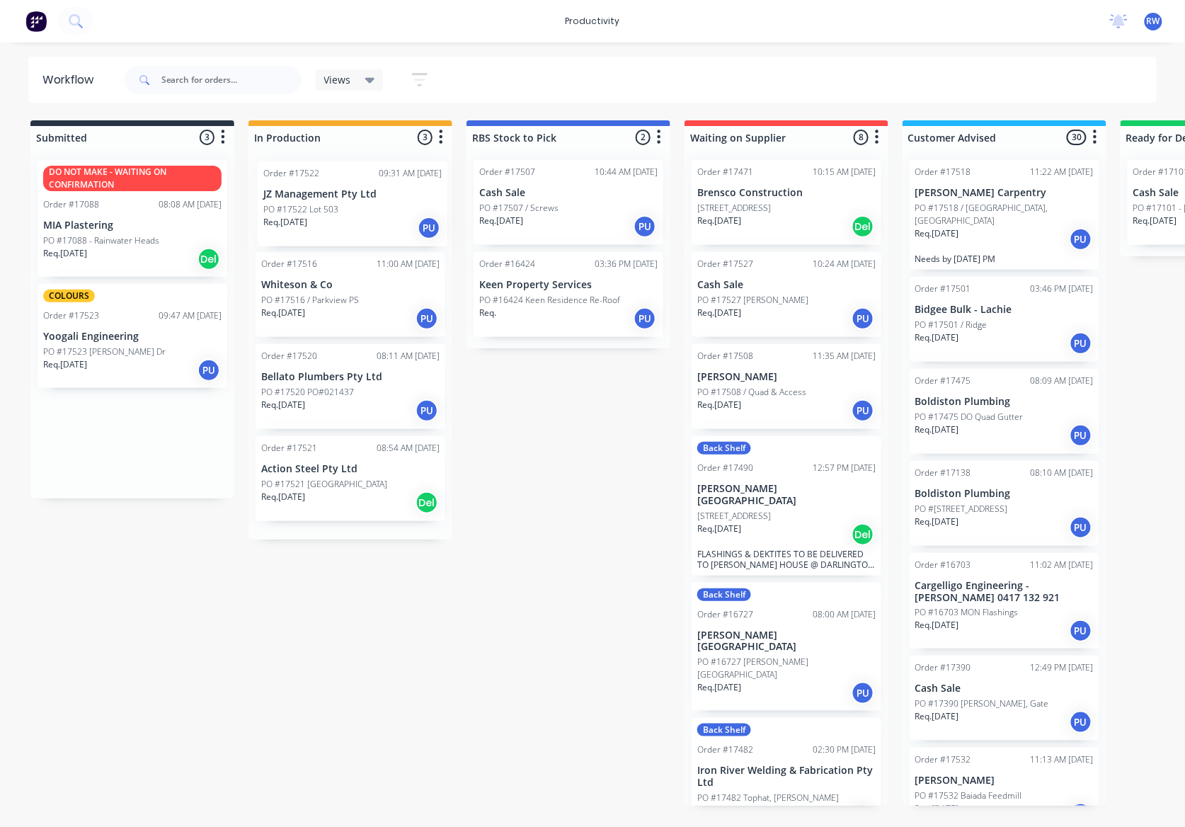
drag, startPoint x: 150, startPoint y: 190, endPoint x: 418, endPoint y: 199, distance: 267.7
click at [418, 199] on div "Submitted 3 Sort By Created date Required date Order number Customer name Most …" at bounding box center [861, 462] width 1745 height 685
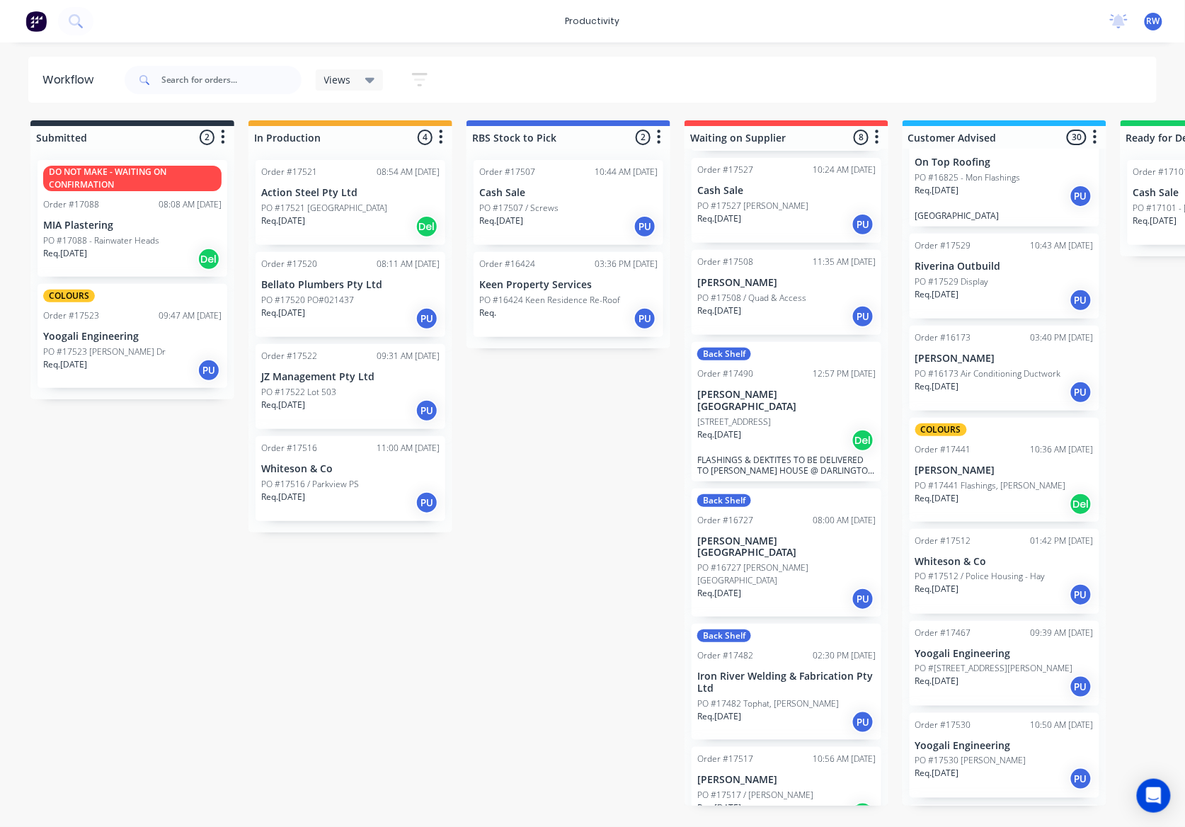
scroll to position [2226, 0]
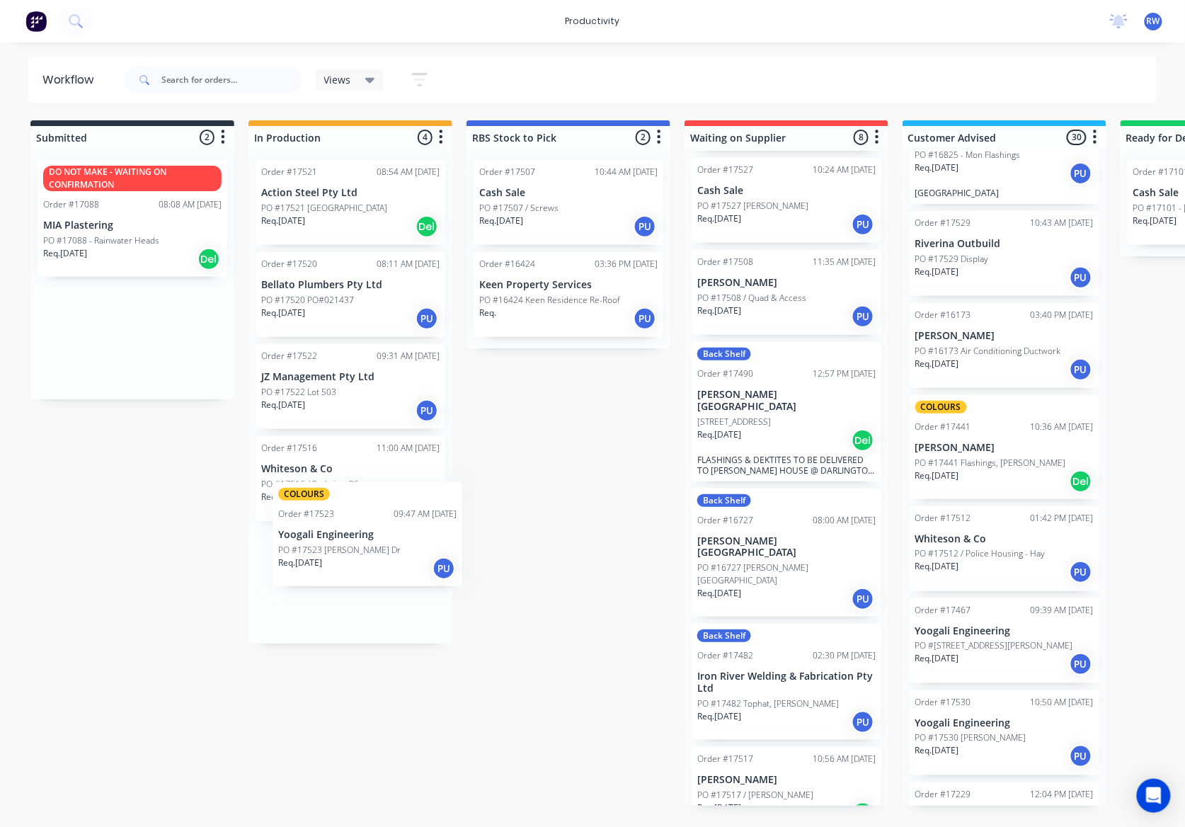
drag, startPoint x: 108, startPoint y: 347, endPoint x: 349, endPoint y: 553, distance: 316.8
click at [349, 553] on div "Submitted 2 Sort By Created date Required date Order number Customer name Most …" at bounding box center [861, 462] width 1745 height 685
click at [344, 592] on div "PO #17523 [PERSON_NAME] Dr" at bounding box center [350, 596] width 178 height 13
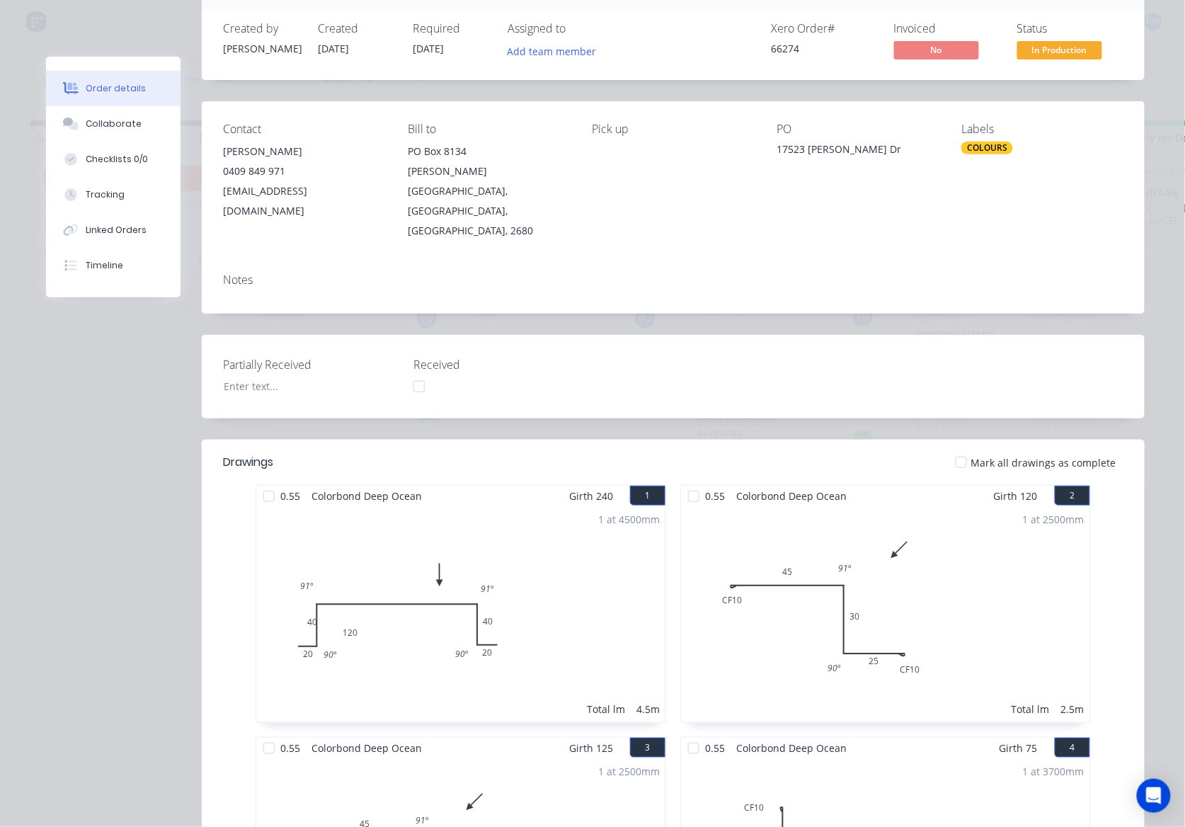
scroll to position [0, 0]
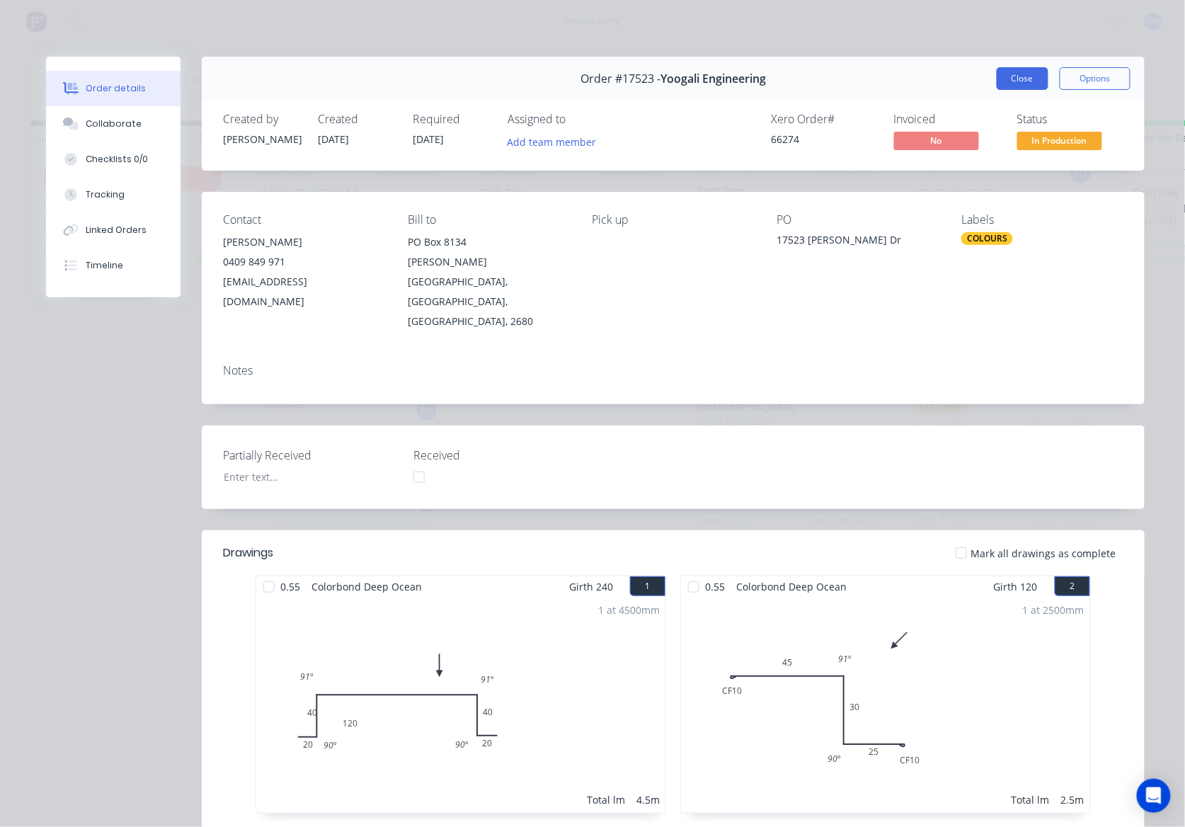
click at [1026, 78] on button "Close" at bounding box center [1023, 78] width 52 height 23
